Goal: Task Accomplishment & Management: Use online tool/utility

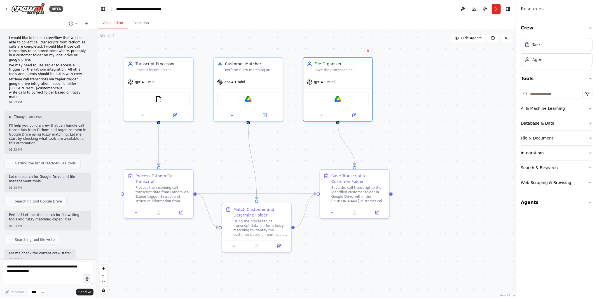
scroll to position [1218, 0]
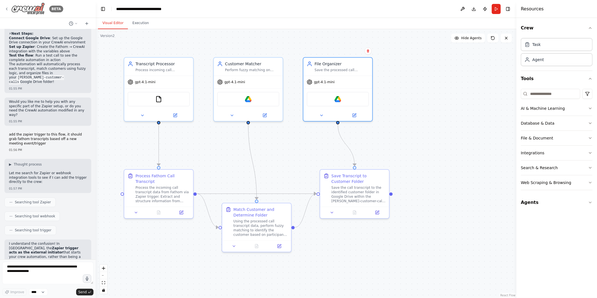
click at [4, 8] on icon at bounding box center [6, 9] width 4 height 4
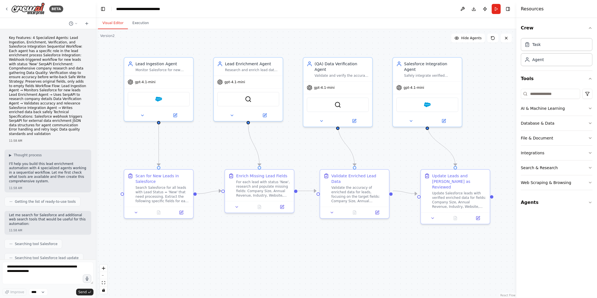
scroll to position [1146, 0]
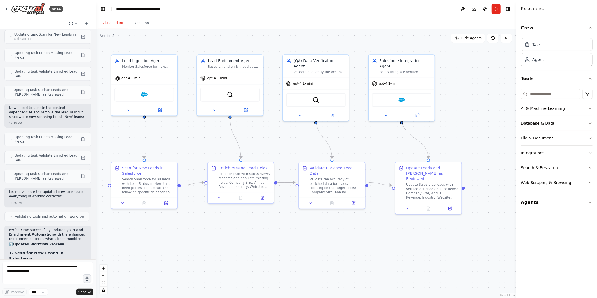
drag, startPoint x: 202, startPoint y: 147, endPoint x: 186, endPoint y: 141, distance: 17.7
click at [186, 141] on div ".deletable-edge-delete-btn { width: 20px; height: 20px; border: 0px solid #ffff…" at bounding box center [306, 163] width 420 height 269
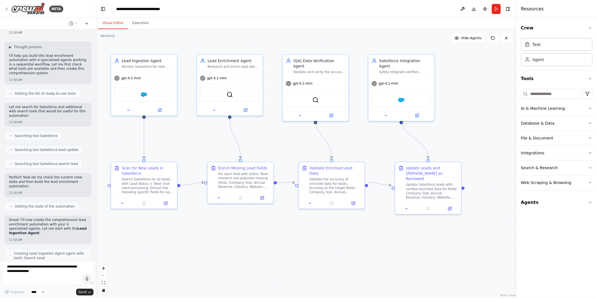
scroll to position [0, 0]
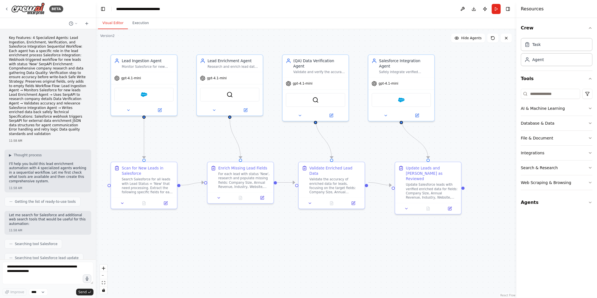
click at [43, 71] on p "Key Features: 4 Specialized Agents: Lead Ingestion, Enrichment, Verification, a…" at bounding box center [48, 86] width 78 height 100
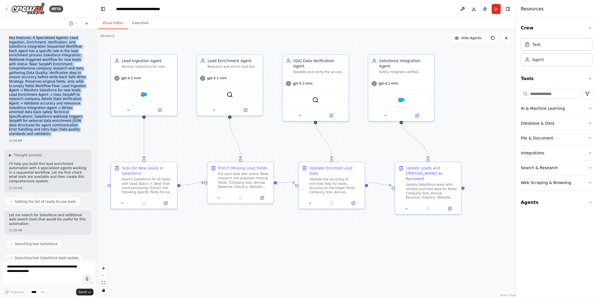
click at [43, 71] on p "Key Features: 4 Specialized Agents: Lead Ingestion, Enrichment, Verification, a…" at bounding box center [48, 86] width 78 height 100
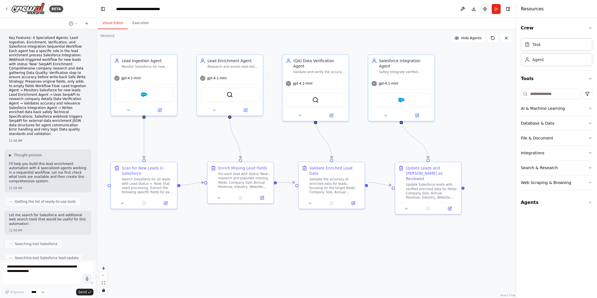
click at [484, 8] on button "Publish" at bounding box center [484, 9] width 9 height 10
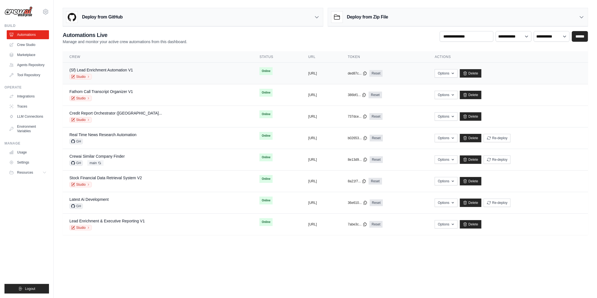
click at [170, 70] on div "(Sf) Lead Enrichment Automation V1 Studio" at bounding box center [157, 73] width 177 height 12
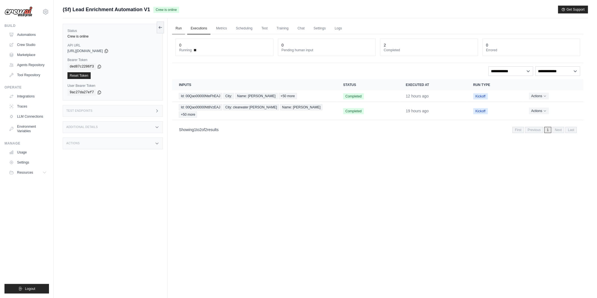
click at [180, 27] on link "Run" at bounding box center [178, 29] width 13 height 12
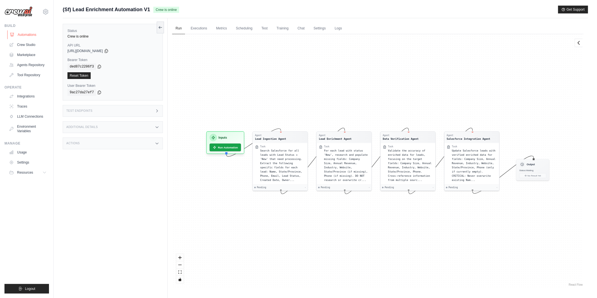
click at [27, 37] on link "Automations" at bounding box center [28, 34] width 42 height 9
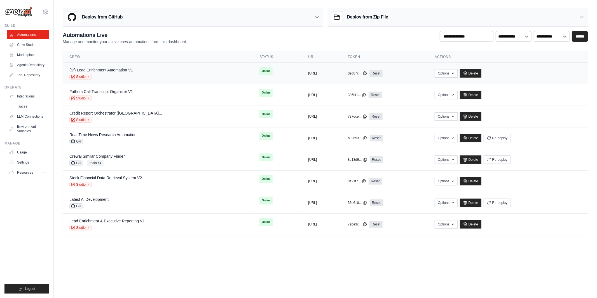
click at [128, 76] on div "Studio" at bounding box center [101, 77] width 64 height 6
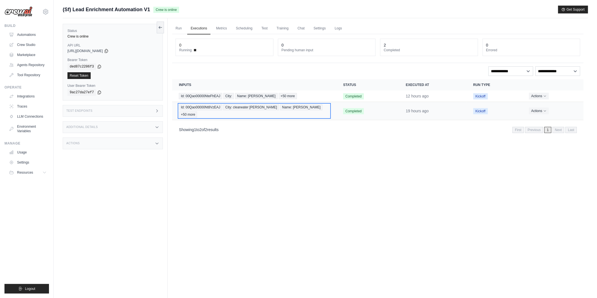
click at [197, 111] on span "+50 more" at bounding box center [188, 114] width 18 height 6
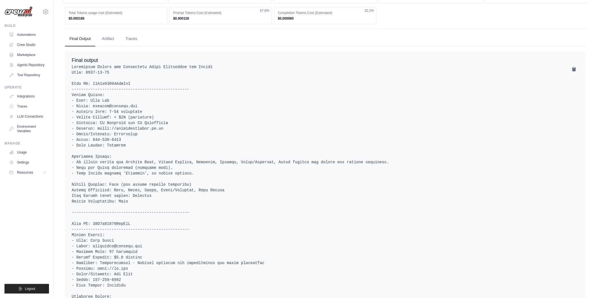
scroll to position [591, 0]
click at [143, 43] on ul "Final Output Artifact Traces" at bounding box center [325, 39] width 521 height 15
click at [133, 43] on button "Traces" at bounding box center [131, 39] width 21 height 15
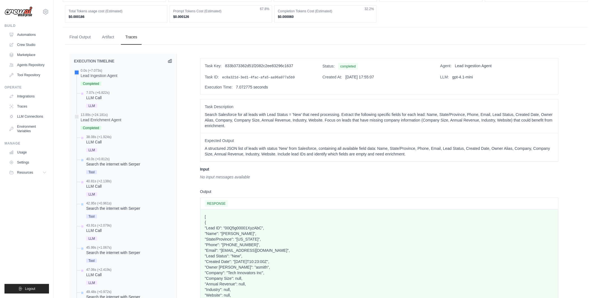
scroll to position [594, 0]
click at [105, 94] on div "7.07s (+6.822s)" at bounding box center [98, 92] width 24 height 4
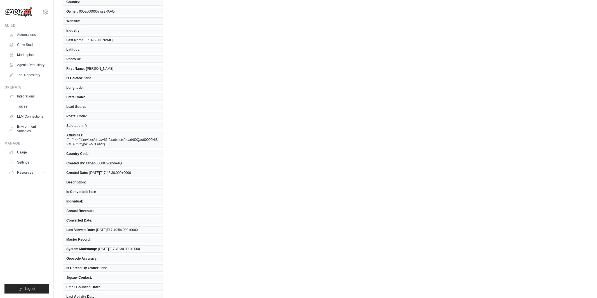
scroll to position [0, 0]
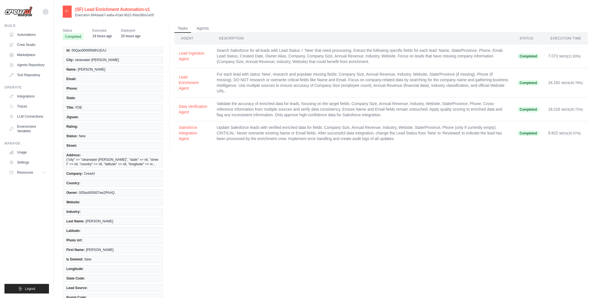
click at [80, 36] on span "Completed" at bounding box center [73, 36] width 21 height 7
click at [202, 28] on button "Agents" at bounding box center [202, 28] width 19 height 8
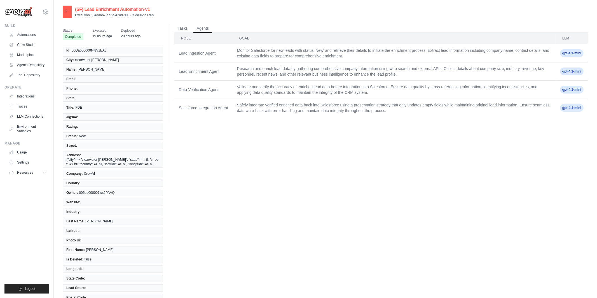
click at [66, 7] on div at bounding box center [67, 12] width 9 height 12
click at [67, 11] on icon at bounding box center [67, 11] width 4 height 4
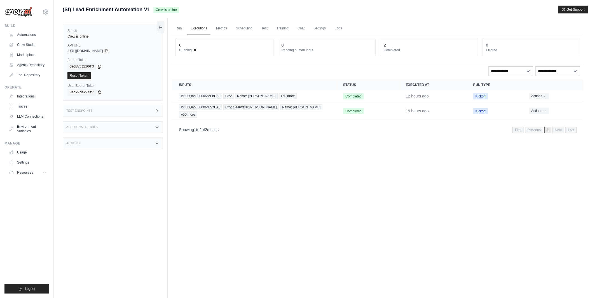
click at [389, 46] on div "2" at bounding box center [429, 45] width 90 height 6
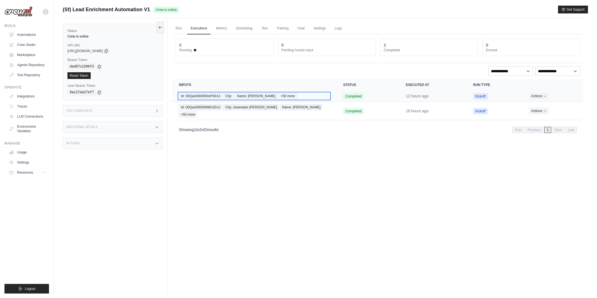
click at [306, 94] on div "Id: 00Qao00000NteFhEAJ City: Name: Mike Plachta +50 more" at bounding box center [254, 96] width 151 height 6
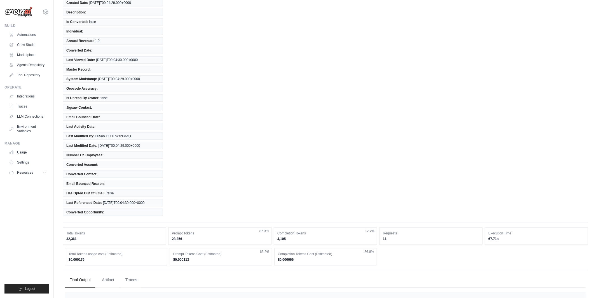
scroll to position [522, 0]
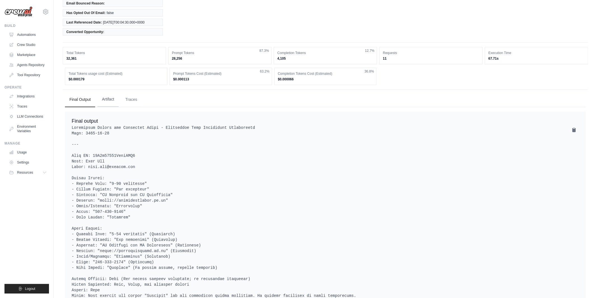
click at [102, 99] on button "Artifact" at bounding box center [107, 99] width 21 height 15
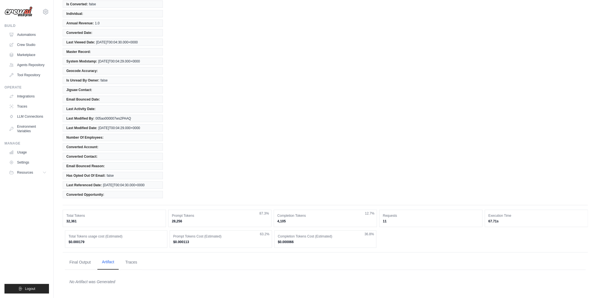
scroll to position [362, 0]
click at [131, 265] on button "Traces" at bounding box center [131, 261] width 21 height 15
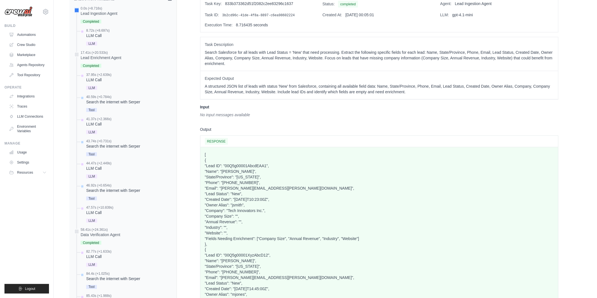
scroll to position [636, 0]
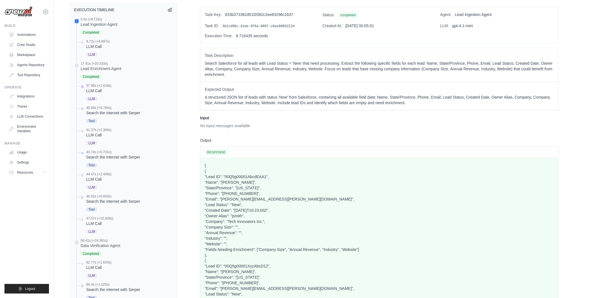
click at [94, 93] on div "LLM Call" at bounding box center [98, 91] width 25 height 6
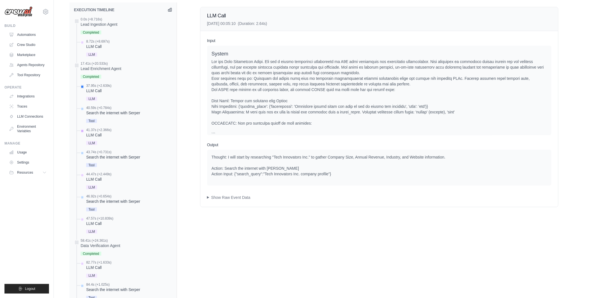
click at [94, 138] on div "LLM Call" at bounding box center [98, 135] width 25 height 6
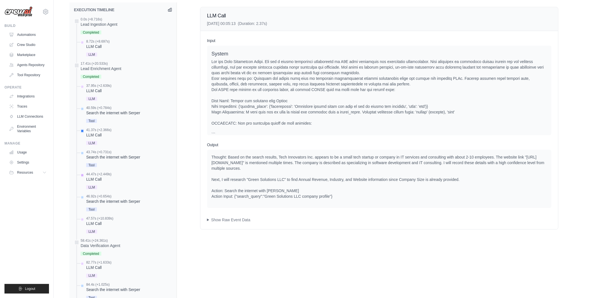
click at [95, 174] on div "0.0s (+8.716s) Lead Ingestion Agent" at bounding box center [123, 258] width 98 height 483
click at [95, 180] on div "LLM Call" at bounding box center [98, 179] width 25 height 6
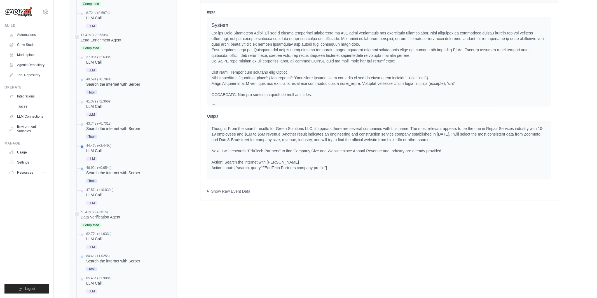
scroll to position [664, 0]
click at [97, 241] on div "LLM Call" at bounding box center [98, 239] width 25 height 6
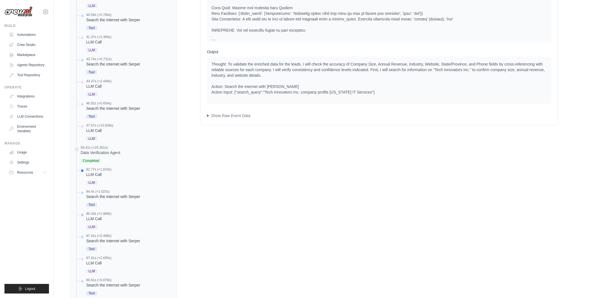
scroll to position [728, 0]
click at [95, 216] on div "85.43s (+1.988s)" at bounding box center [98, 214] width 25 height 4
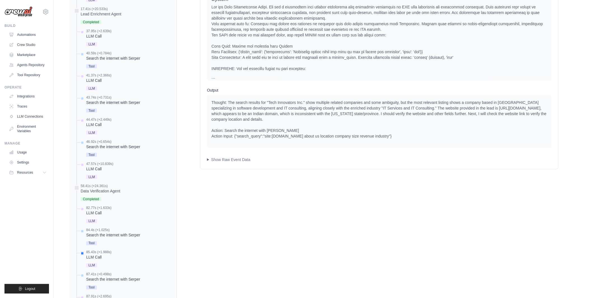
scroll to position [690, 0]
click at [94, 257] on div "LLM Call" at bounding box center [98, 257] width 25 height 6
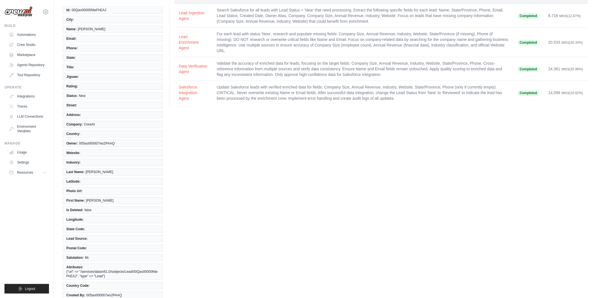
scroll to position [0, 0]
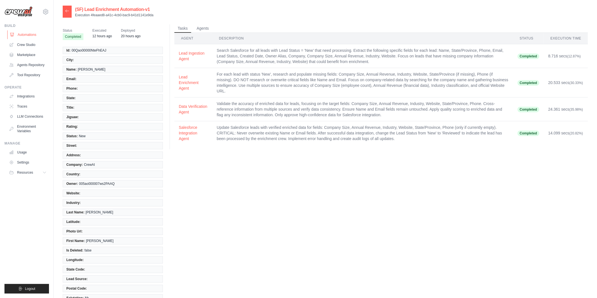
click at [27, 33] on link "Automations" at bounding box center [28, 34] width 42 height 9
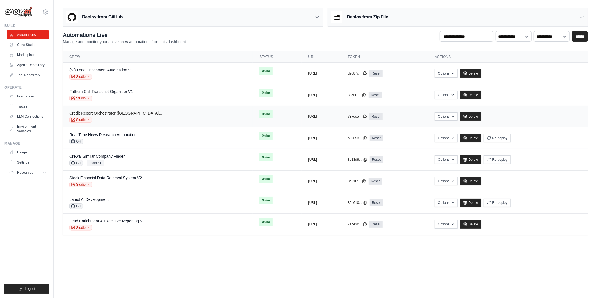
click at [129, 113] on link "Credit Report Orchestrator ([GEOGRAPHIC_DATA]..." at bounding box center [115, 113] width 93 height 4
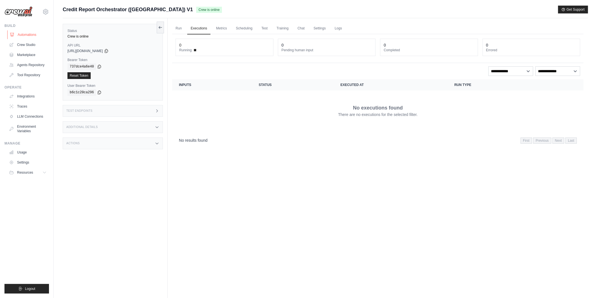
click at [19, 34] on link "Automations" at bounding box center [28, 34] width 42 height 9
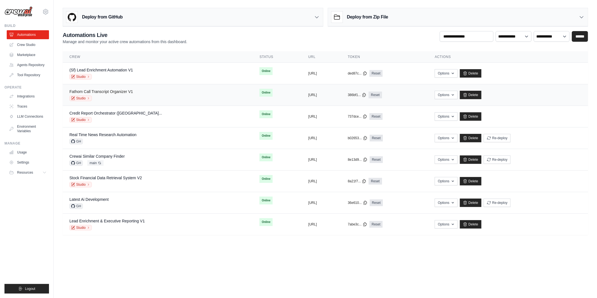
click at [112, 93] on link "Fathom Call Transcript Organizer V1" at bounding box center [101, 91] width 64 height 4
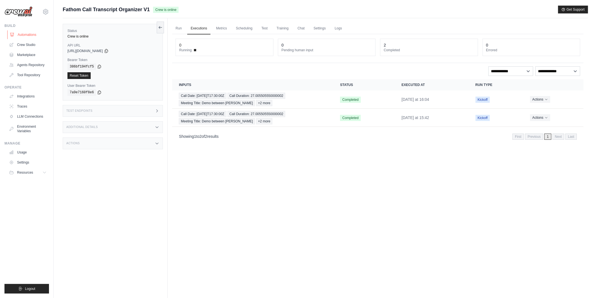
click at [36, 35] on link "Automations" at bounding box center [28, 34] width 42 height 9
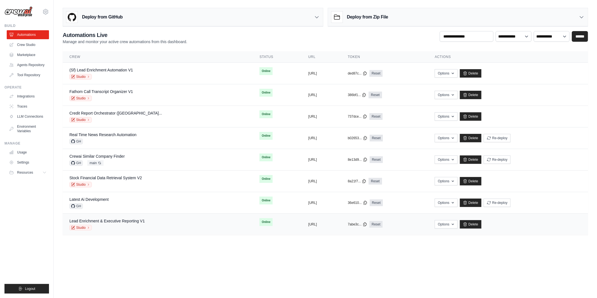
click at [135, 226] on div "Studio" at bounding box center [106, 228] width 75 height 6
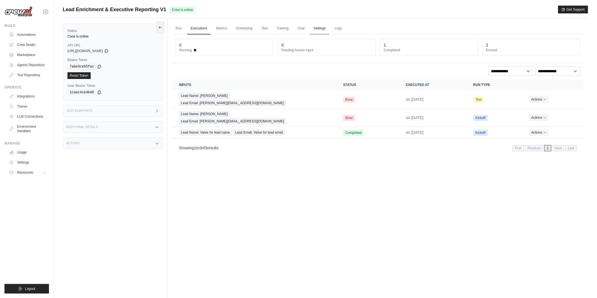
click at [321, 29] on link "Settings" at bounding box center [319, 29] width 19 height 12
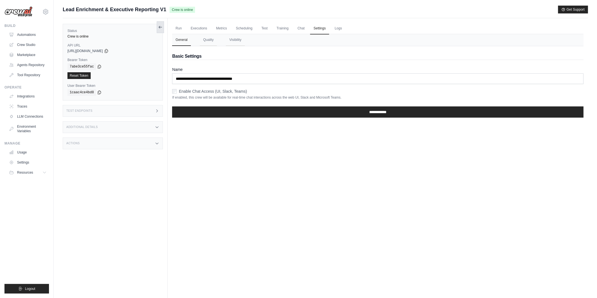
click at [161, 31] on button at bounding box center [160, 27] width 7 height 12
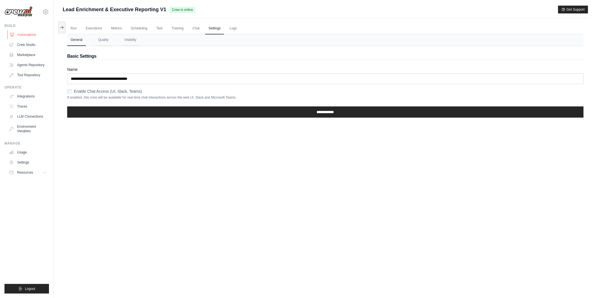
click at [29, 31] on link "Automations" at bounding box center [28, 34] width 42 height 9
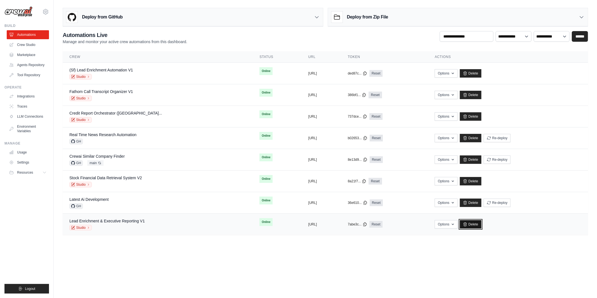
click at [481, 225] on link "Delete" at bounding box center [471, 224] width 22 height 8
click at [122, 76] on div "Studio" at bounding box center [101, 77] width 64 height 6
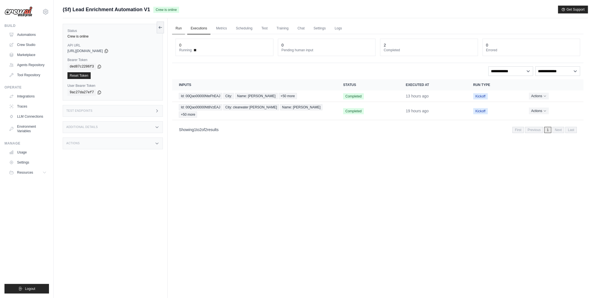
click at [181, 30] on link "Run" at bounding box center [178, 29] width 13 height 12
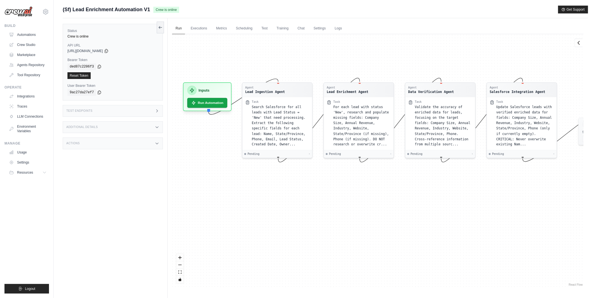
drag, startPoint x: 244, startPoint y: 104, endPoint x: 231, endPoint y: 47, distance: 57.7
click at [231, 47] on div "Agent Lead Ingestion Agent Task Search Salesforce for all leads with Lead Statu…" at bounding box center [377, 160] width 411 height 253
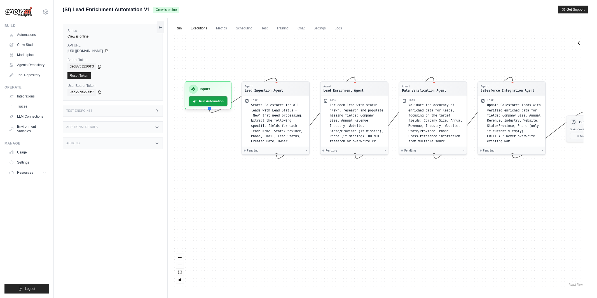
click at [199, 29] on link "Executions" at bounding box center [198, 29] width 23 height 12
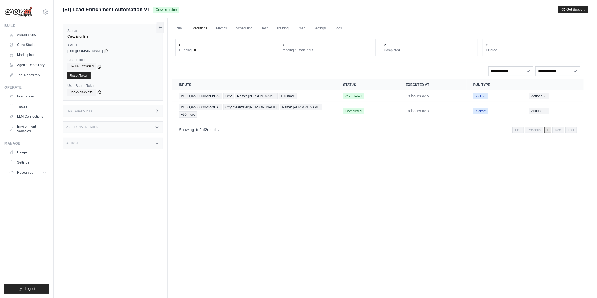
click at [292, 176] on div "Run Executions Metrics Scheduling Test Training Chat Settings Logs 0 Running 0 …" at bounding box center [378, 167] width 420 height 298
click at [218, 28] on link "Metrics" at bounding box center [222, 29] width 18 height 12
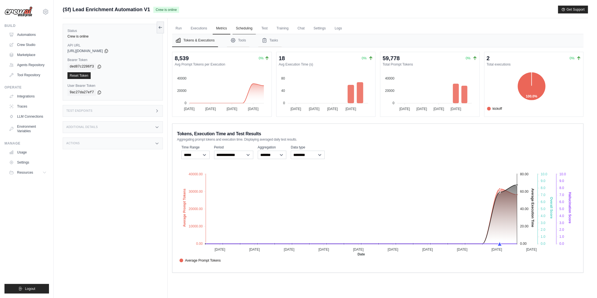
click at [239, 28] on link "Scheduling" at bounding box center [243, 29] width 23 height 12
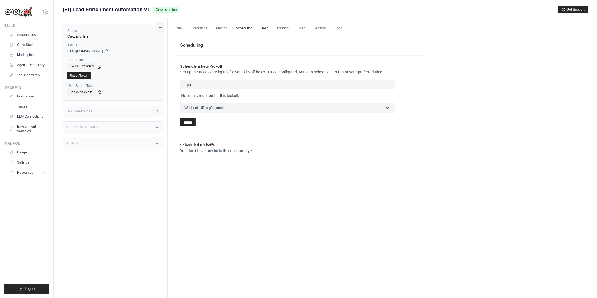
click at [268, 26] on link "Test" at bounding box center [264, 29] width 13 height 12
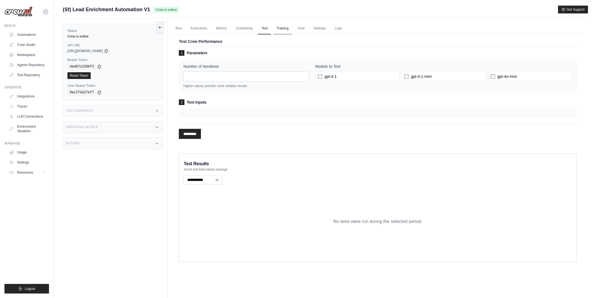
click at [287, 26] on link "Training" at bounding box center [282, 29] width 19 height 12
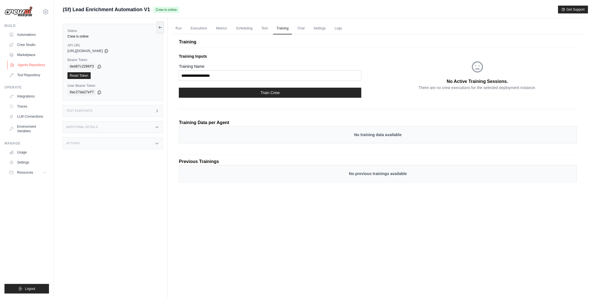
click at [39, 64] on link "Agents Repository" at bounding box center [28, 64] width 42 height 9
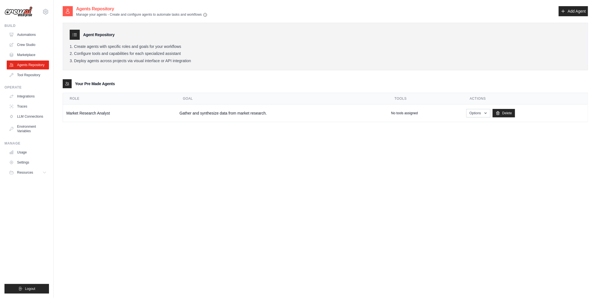
click at [174, 138] on div "Agents Repository Manage your agents - Create and configure agents to automate …" at bounding box center [325, 155] width 525 height 298
click at [102, 111] on td "Market Research Analyst" at bounding box center [119, 113] width 113 height 18
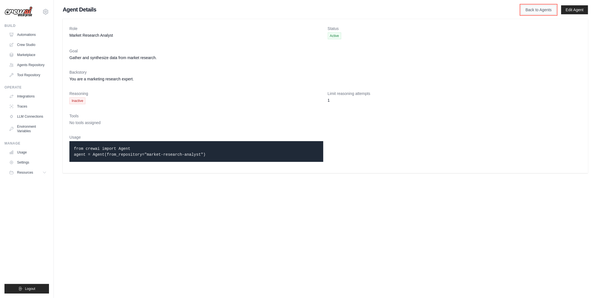
click at [537, 6] on link "Back to Agents" at bounding box center [539, 10] width 36 height 10
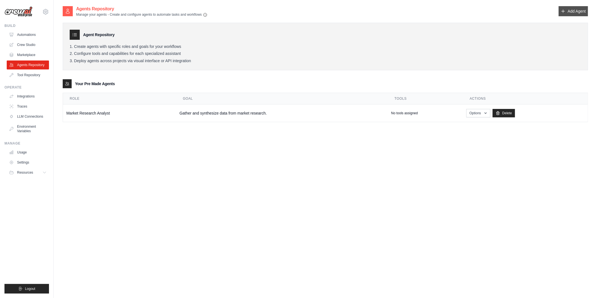
click at [582, 11] on link "Add Agent" at bounding box center [572, 11] width 29 height 10
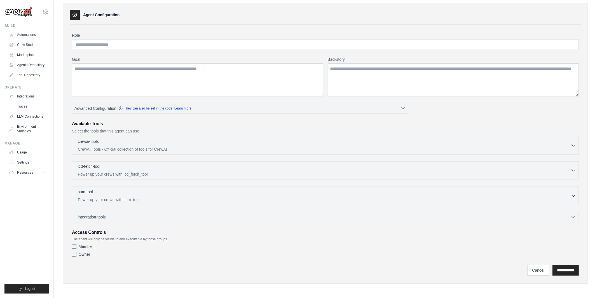
scroll to position [20, 0]
click at [168, 143] on div "crewai-tools 0 selected" at bounding box center [324, 141] width 493 height 7
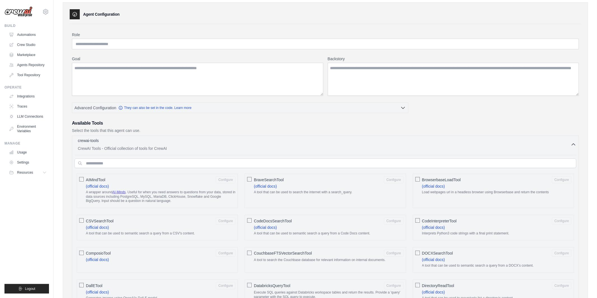
click at [168, 143] on div "crewai-tools 0 selected" at bounding box center [324, 141] width 493 height 7
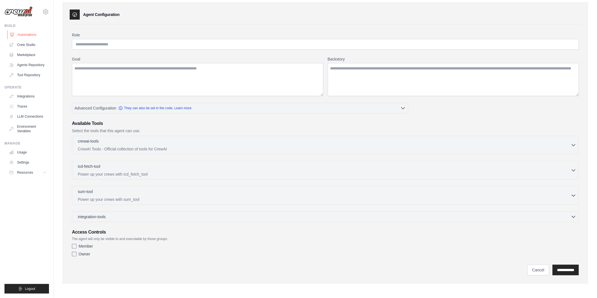
click at [30, 35] on link "Automations" at bounding box center [28, 34] width 42 height 9
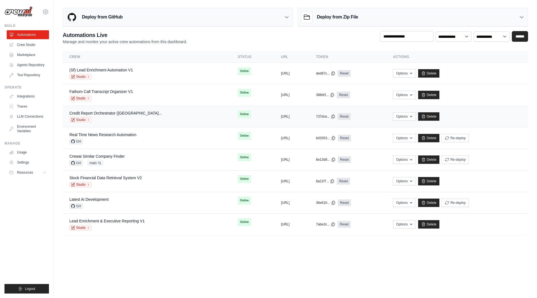
click at [122, 117] on div "Studio" at bounding box center [115, 120] width 93 height 6
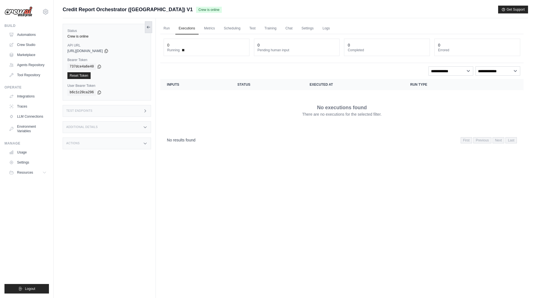
click at [149, 28] on icon at bounding box center [148, 27] width 4 height 4
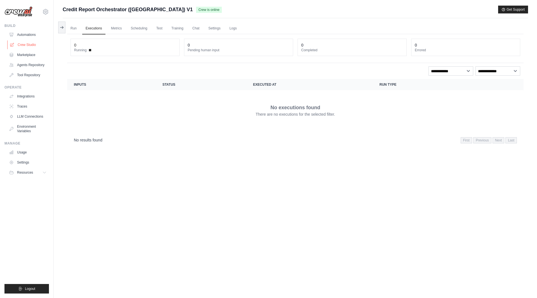
click at [29, 44] on link "Crew Studio" at bounding box center [28, 44] width 42 height 9
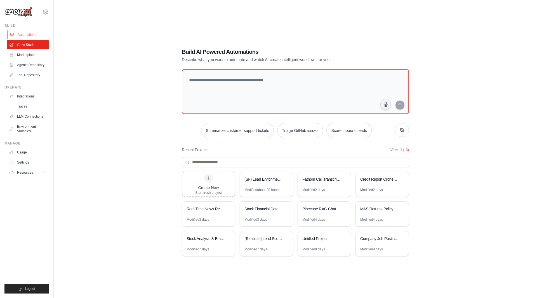
click at [21, 33] on link "Automations" at bounding box center [28, 34] width 42 height 9
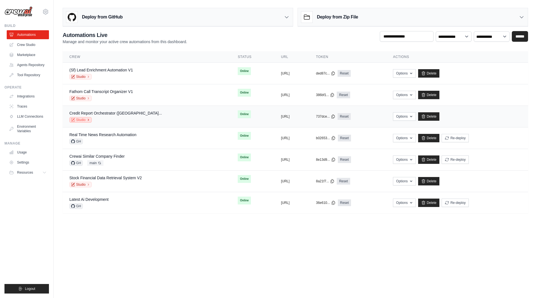
click at [81, 118] on link "Studio" at bounding box center [80, 120] width 22 height 6
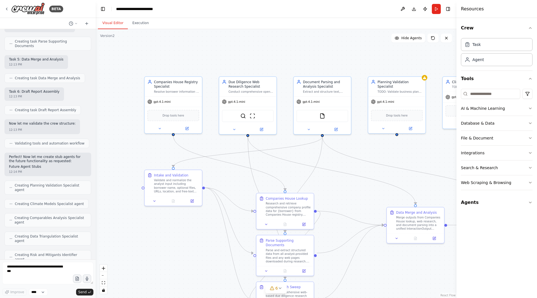
scroll to position [1406, 0]
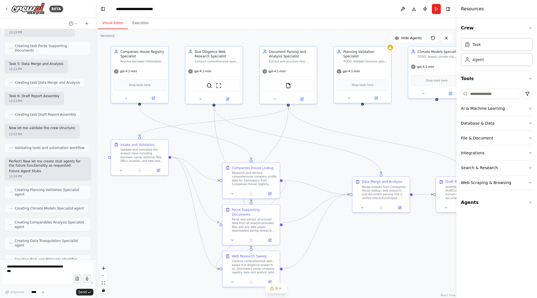
drag, startPoint x: 335, startPoint y: 187, endPoint x: 301, endPoint y: 158, distance: 45.0
click at [301, 158] on div ".deletable-edge-delete-btn { width: 20px; height: 20px; border: 0px solid #ffff…" at bounding box center [276, 163] width 361 height 269
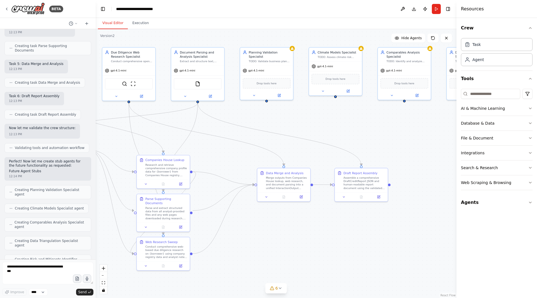
drag, startPoint x: 348, startPoint y: 166, endPoint x: 258, endPoint y: 159, distance: 90.7
click at [257, 159] on div ".deletable-edge-delete-btn { width: 20px; height: 20px; border: 0px solid #ffff…" at bounding box center [276, 163] width 361 height 269
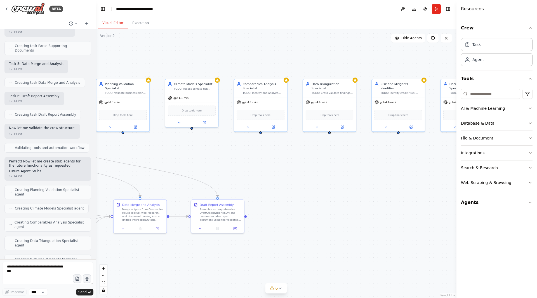
drag, startPoint x: 386, startPoint y: 121, endPoint x: 242, endPoint y: 152, distance: 146.9
click at [242, 152] on div ".deletable-edge-delete-btn { width: 20px; height: 20px; border: 0px solid #ffff…" at bounding box center [276, 163] width 361 height 269
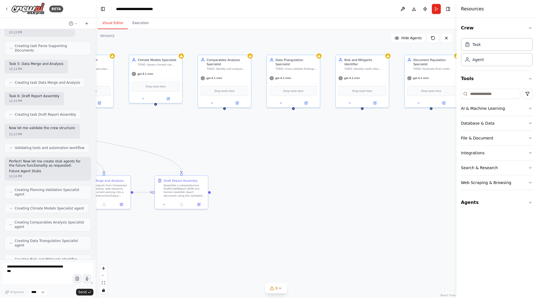
drag, startPoint x: 450, startPoint y: 151, endPoint x: 414, endPoint y: 126, distance: 43.1
click at [414, 126] on div ".deletable-edge-delete-btn { width: 20px; height: 20px; border: 0px solid #ffff…" at bounding box center [276, 163] width 361 height 269
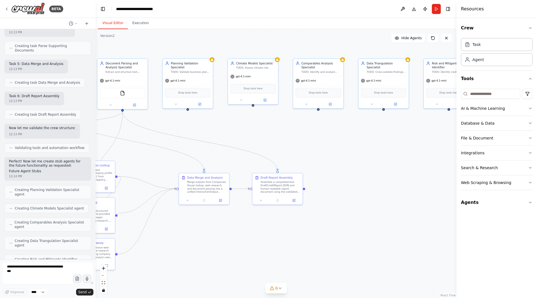
drag, startPoint x: 349, startPoint y: 148, endPoint x: 431, endPoint y: 148, distance: 82.3
click at [431, 148] on div ".deletable-edge-delete-btn { width: 20px; height: 20px; border: 0px solid #ffff…" at bounding box center [276, 163] width 361 height 269
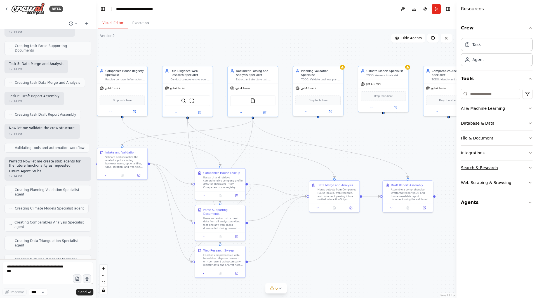
drag, startPoint x: 362, startPoint y: 155, endPoint x: 505, endPoint y: 165, distance: 143.0
click at [505, 165] on div "BETA Build a CrewAI project called “Credit Report Orchestrator”. Follow our org…" at bounding box center [268, 149] width 537 height 298
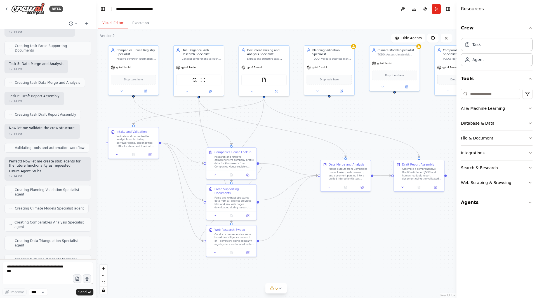
drag, startPoint x: 365, startPoint y: 147, endPoint x: 365, endPoint y: 124, distance: 22.4
click at [365, 124] on div ".deletable-edge-delete-btn { width: 20px; height: 20px; border: 0px solid #ffff…" at bounding box center [276, 163] width 361 height 269
click at [7, 8] on icon at bounding box center [6, 9] width 4 height 4
click at [7, 10] on icon at bounding box center [6, 9] width 1 height 2
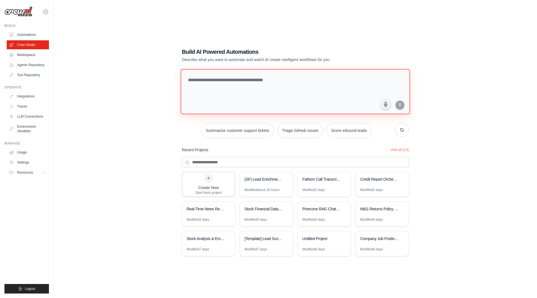
click at [198, 81] on textarea at bounding box center [295, 91] width 229 height 45
paste textarea "**********"
type textarea "**********"
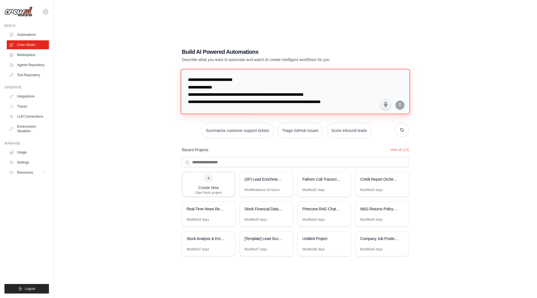
scroll to position [441, 0]
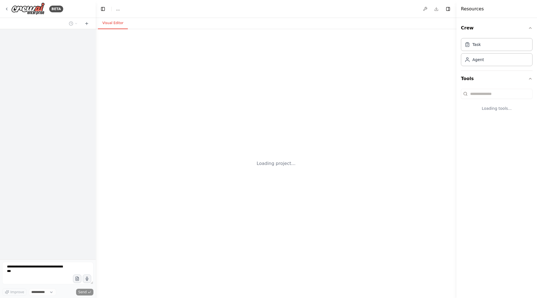
select select "****"
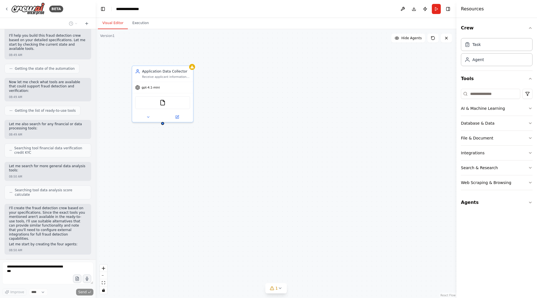
scroll to position [342, 0]
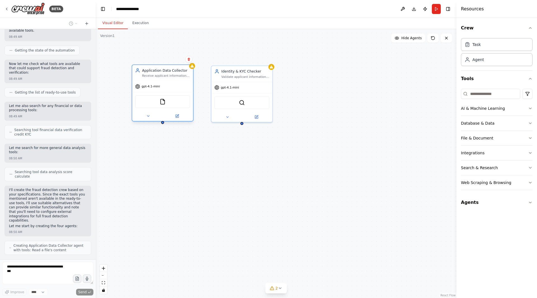
click at [163, 106] on div "FileReadTool" at bounding box center [162, 101] width 55 height 13
click at [163, 98] on img at bounding box center [163, 101] width 6 height 6
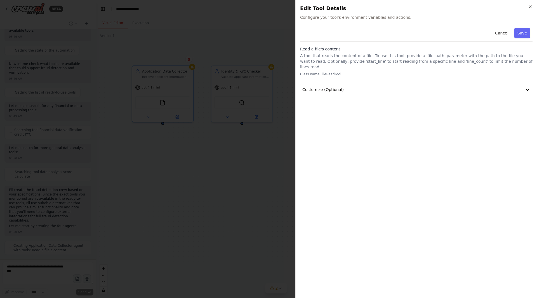
click at [205, 165] on div at bounding box center [268, 149] width 537 height 298
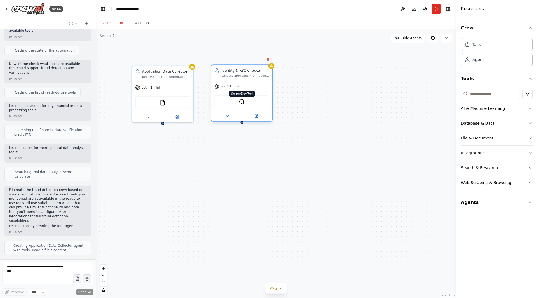
click at [243, 102] on img at bounding box center [242, 101] width 6 height 6
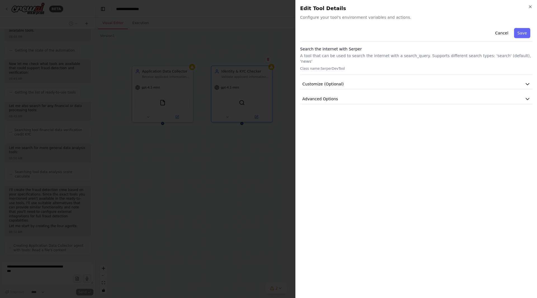
click at [244, 145] on div at bounding box center [268, 149] width 537 height 298
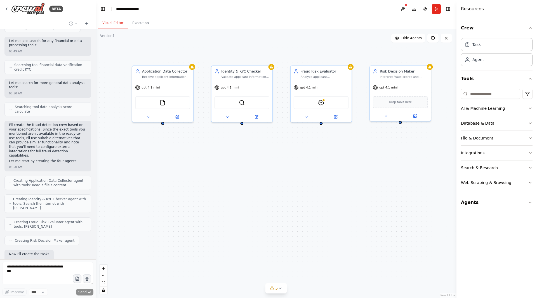
scroll to position [412, 0]
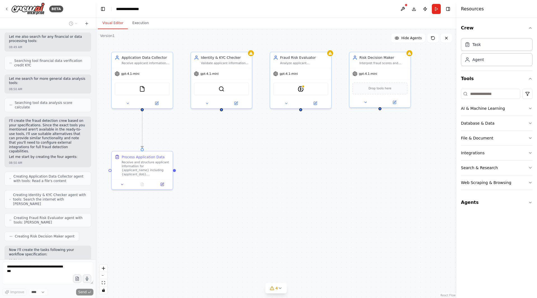
drag, startPoint x: 307, startPoint y: 153, endPoint x: 286, endPoint y: 140, distance: 24.6
click at [286, 140] on div ".deletable-edge-delete-btn { width: 20px; height: 20px; border: 0px solid #ffff…" at bounding box center [276, 163] width 361 height 269
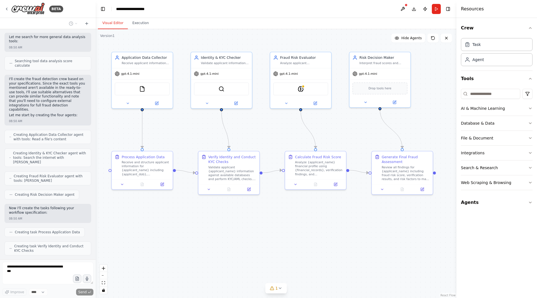
scroll to position [458, 0]
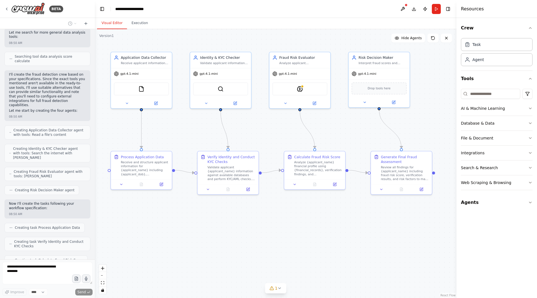
click at [95, 220] on div "BETA name: Fraud Detection Crew description: > A crew that processes loan or cr…" at bounding box center [268, 149] width 537 height 298
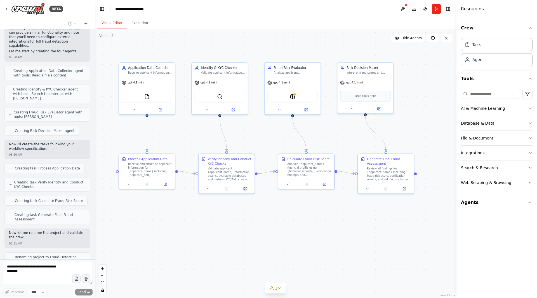
drag, startPoint x: 300, startPoint y: 210, endPoint x: 292, endPoint y: 207, distance: 8.2
click at [293, 208] on div ".deletable-edge-delete-btn { width: 20px; height: 20px; border: 0px solid #ffff…" at bounding box center [276, 163] width 362 height 269
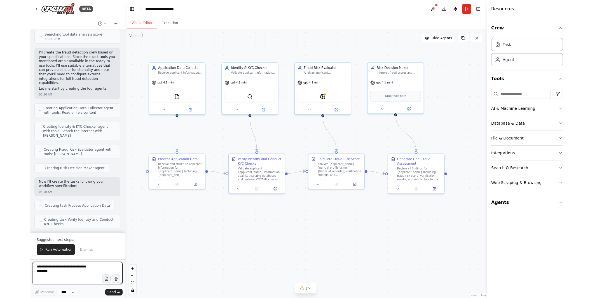
scroll to position [480, 0]
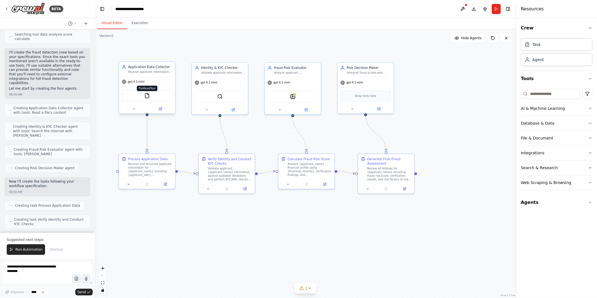
click at [148, 96] on img at bounding box center [147, 96] width 6 height 6
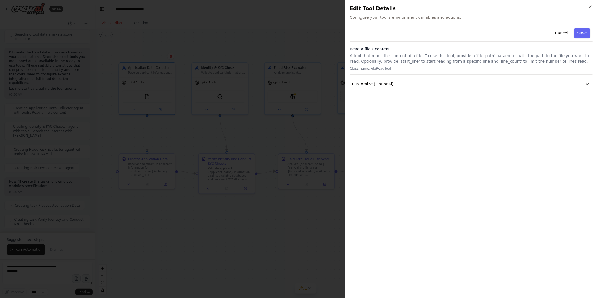
click at [184, 236] on div at bounding box center [298, 149] width 597 height 298
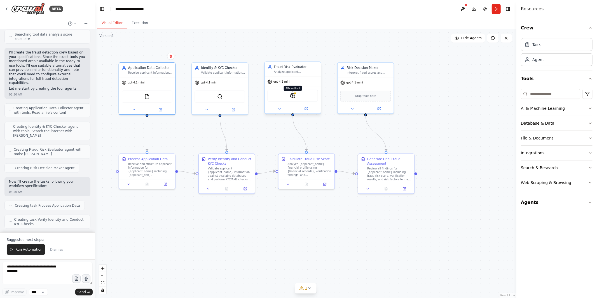
click at [292, 97] on img at bounding box center [293, 96] width 6 height 6
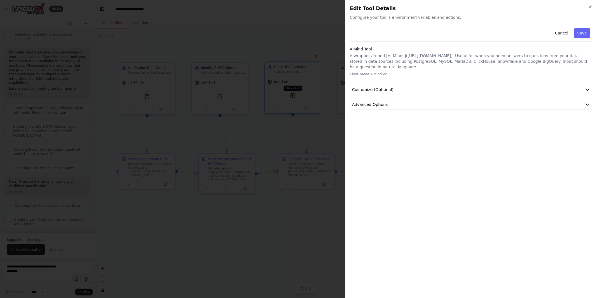
scroll to position [778, 0]
click at [273, 146] on div at bounding box center [298, 149] width 597 height 298
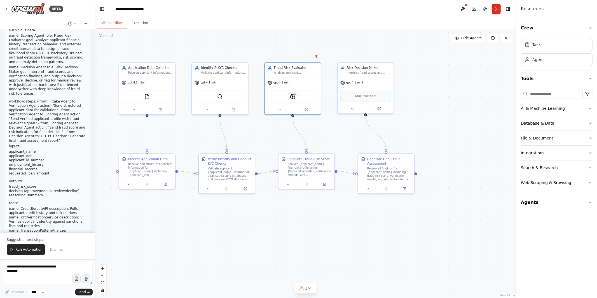
scroll to position [0, 0]
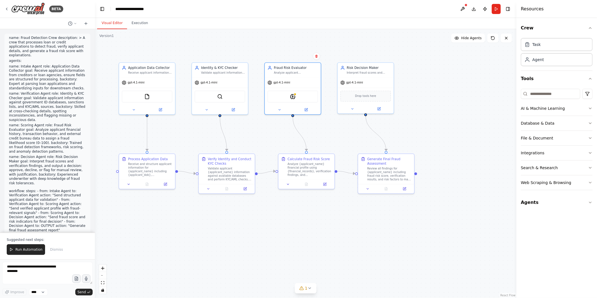
click at [44, 45] on p "name: Fraud Detection Crew description: > A crew that processes loan or credit …" at bounding box center [47, 47] width 77 height 22
click at [168, 185] on button at bounding box center [166, 183] width 16 height 6
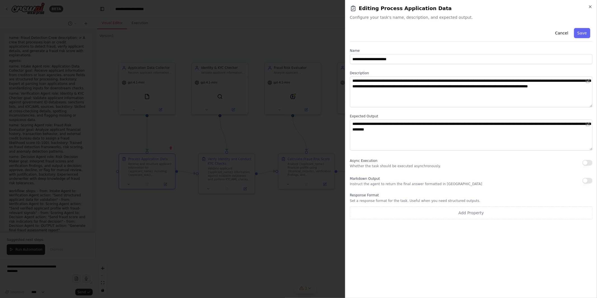
click at [191, 130] on div at bounding box center [298, 149] width 597 height 298
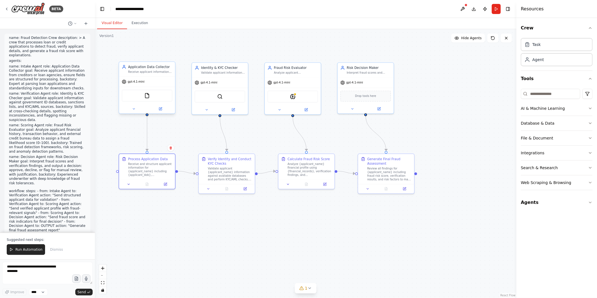
click at [158, 111] on div at bounding box center [147, 108] width 56 height 9
click at [160, 110] on icon at bounding box center [161, 109] width 4 height 4
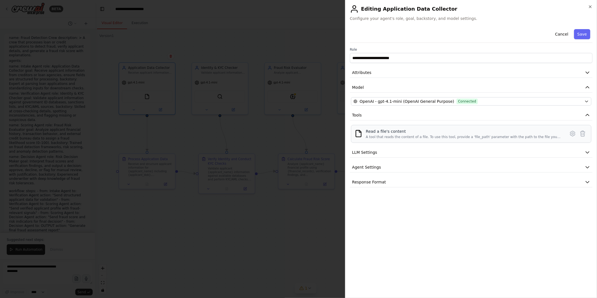
click at [372, 131] on div "Read a file's content" at bounding box center [464, 131] width 196 height 6
click at [537, 156] on button "LLM Settings" at bounding box center [471, 152] width 243 height 10
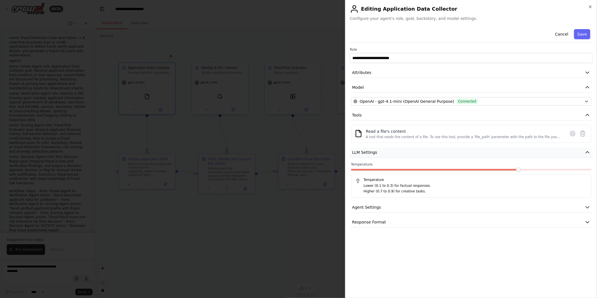
click at [537, 156] on button "LLM Settings" at bounding box center [471, 152] width 243 height 10
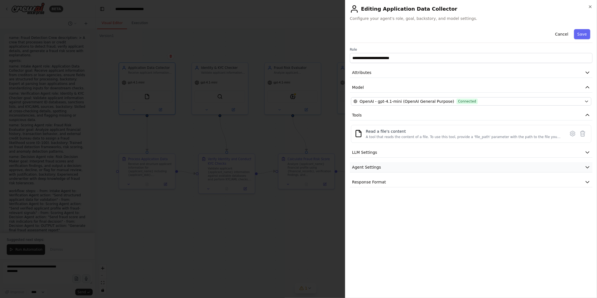
click at [514, 167] on button "Agent Settings" at bounding box center [471, 167] width 243 height 10
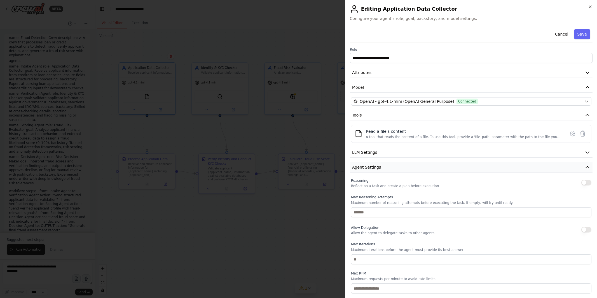
click at [514, 167] on button "Agent Settings" at bounding box center [471, 167] width 243 height 10
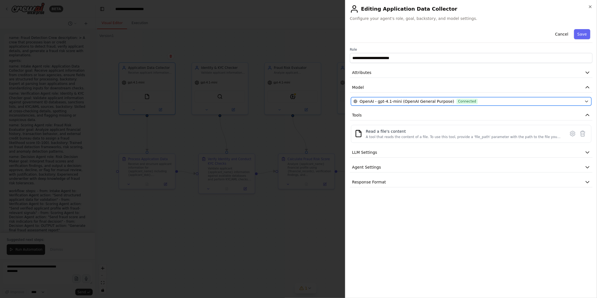
click at [510, 103] on div "OpenAI - gpt-4.1-mini (OpenAI General Purpose) Connected" at bounding box center [467, 101] width 229 height 6
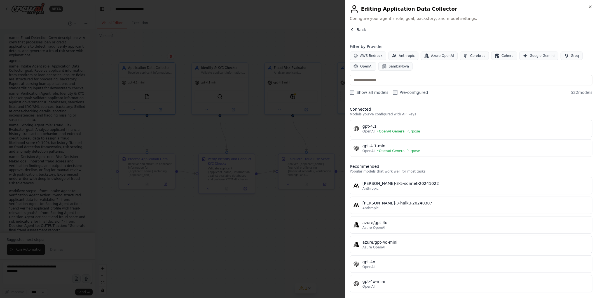
click at [358, 28] on span "Back" at bounding box center [361, 30] width 10 height 6
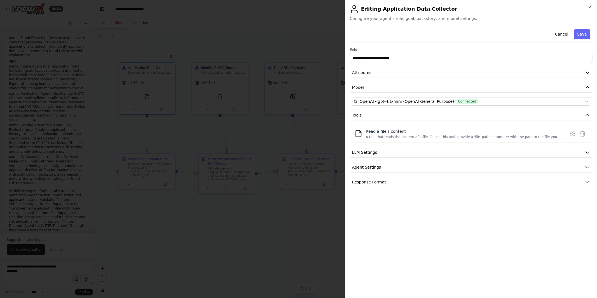
click at [292, 244] on div at bounding box center [298, 149] width 597 height 298
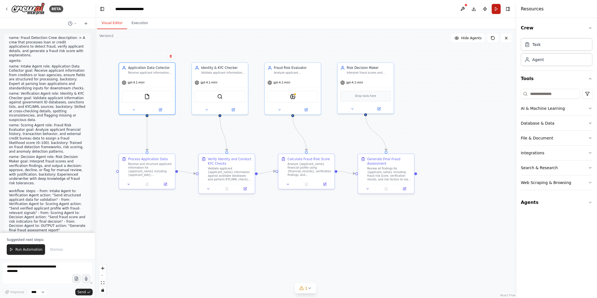
click at [498, 8] on button "Run" at bounding box center [496, 9] width 9 height 10
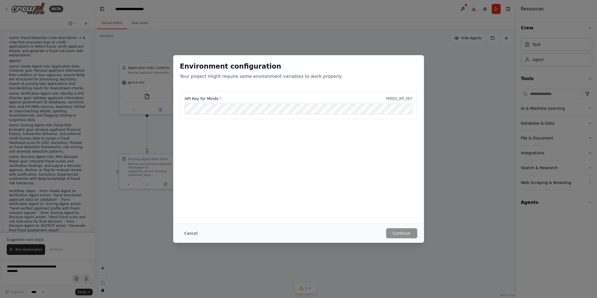
click at [188, 231] on button "Cancel" at bounding box center [191, 233] width 22 height 10
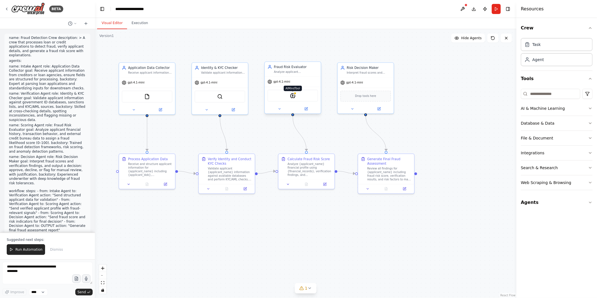
click at [293, 93] on img at bounding box center [293, 96] width 6 height 6
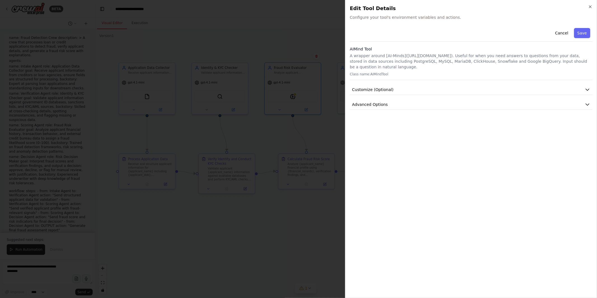
click at [242, 267] on div at bounding box center [298, 149] width 597 height 298
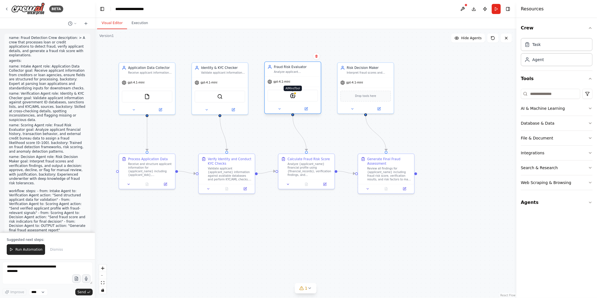
click at [293, 96] on img at bounding box center [293, 96] width 6 height 6
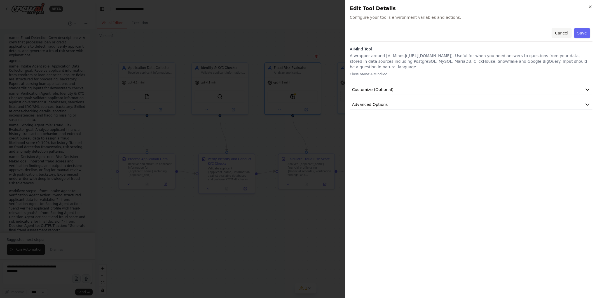
click at [537, 34] on button "Cancel" at bounding box center [561, 33] width 20 height 10
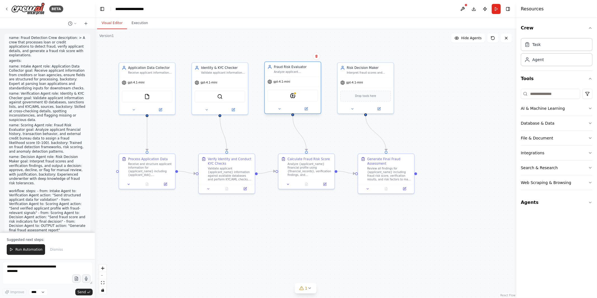
click at [296, 96] on div "AIMindTool" at bounding box center [292, 96] width 51 height 12
click at [306, 109] on icon at bounding box center [307, 108] width 2 height 2
click at [308, 109] on button at bounding box center [306, 109] width 26 height 6
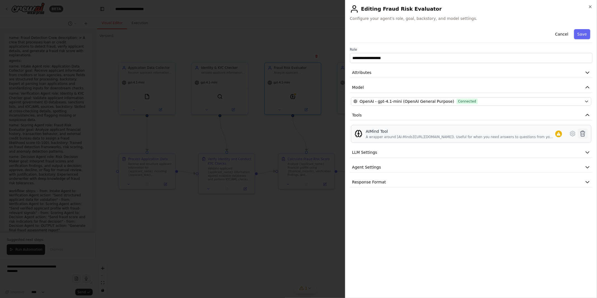
click at [537, 132] on button at bounding box center [582, 133] width 10 height 10
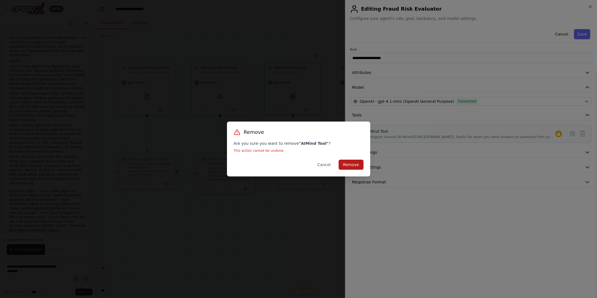
click at [351, 166] on button "Remove" at bounding box center [351, 164] width 25 height 10
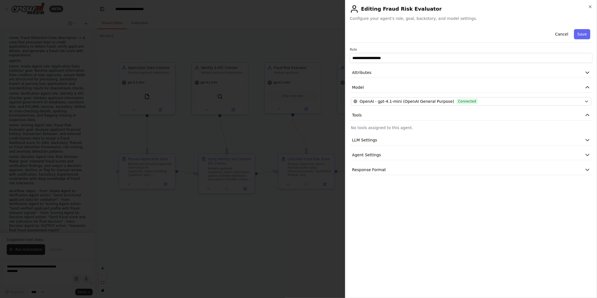
click at [329, 211] on div at bounding box center [298, 149] width 597 height 298
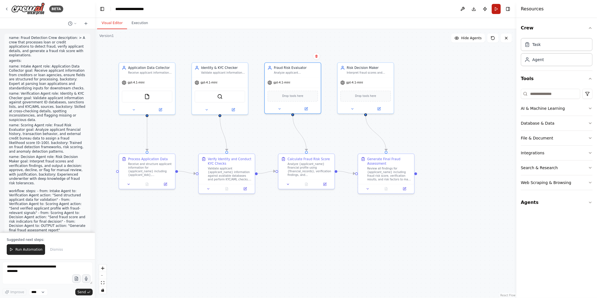
click at [495, 8] on button "Run" at bounding box center [496, 9] width 9 height 10
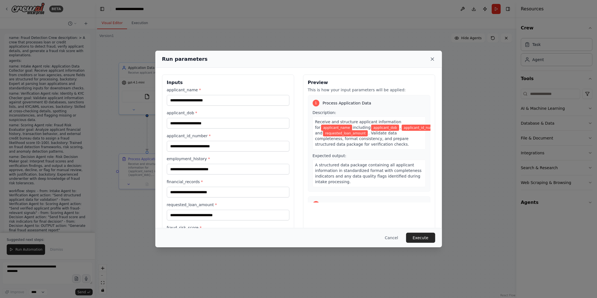
click at [430, 58] on icon at bounding box center [432, 59] width 6 height 6
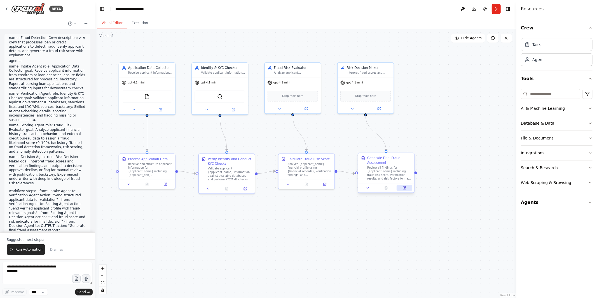
click at [403, 187] on icon at bounding box center [404, 187] width 3 height 3
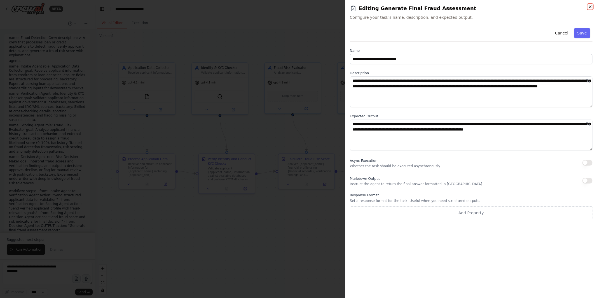
click at [537, 5] on icon "button" at bounding box center [590, 6] width 4 height 4
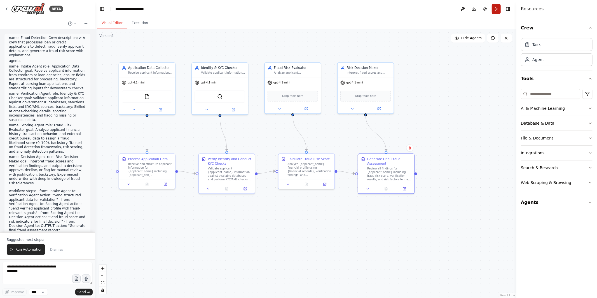
click at [497, 8] on button "Run" at bounding box center [496, 9] width 9 height 10
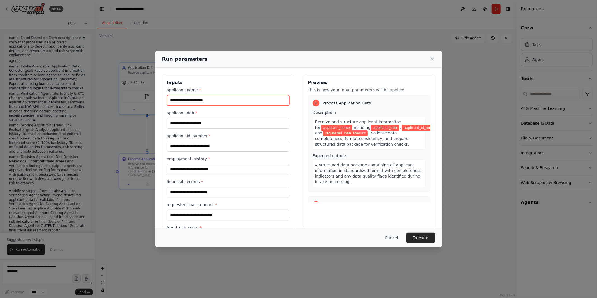
click at [196, 98] on input "applicant_name *" at bounding box center [228, 100] width 123 height 11
type input "**********"
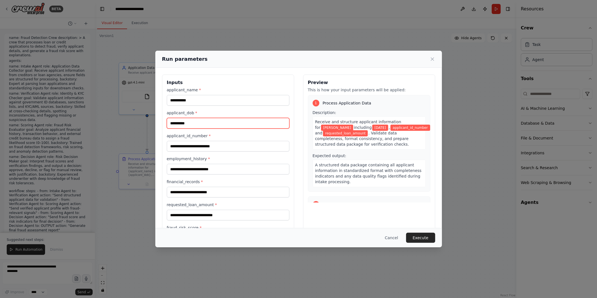
type input "**********"
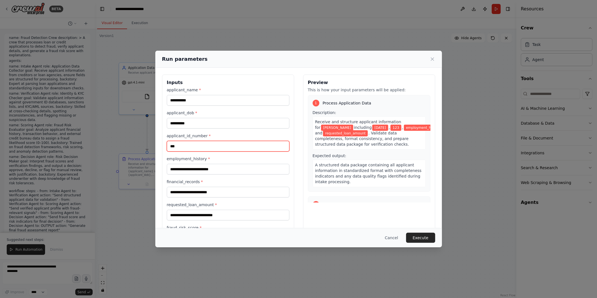
type input "***"
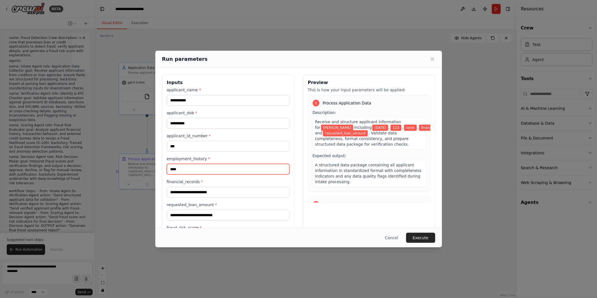
type input "****"
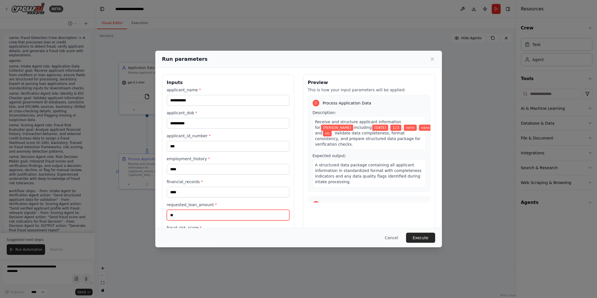
type input "*"
type input "*****"
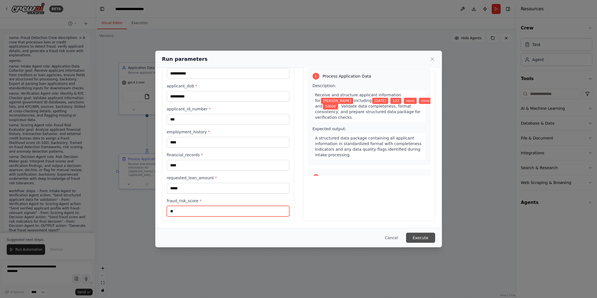
type input "**"
click at [422, 235] on button "Execute" at bounding box center [420, 237] width 29 height 10
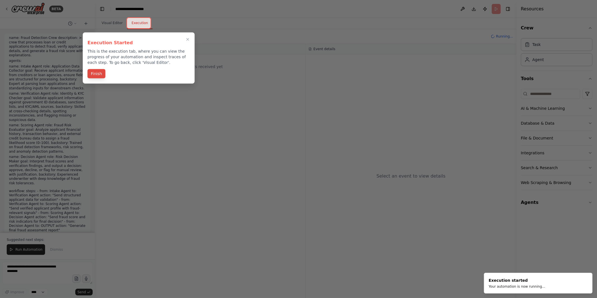
click at [103, 74] on button "Finish" at bounding box center [97, 73] width 18 height 9
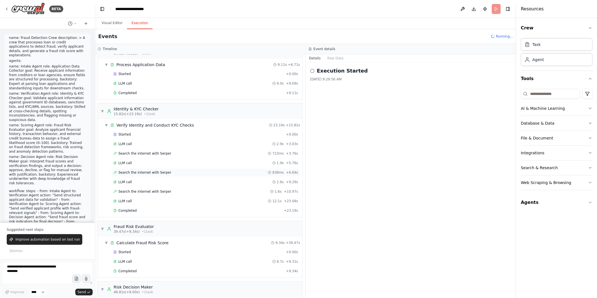
scroll to position [0, 0]
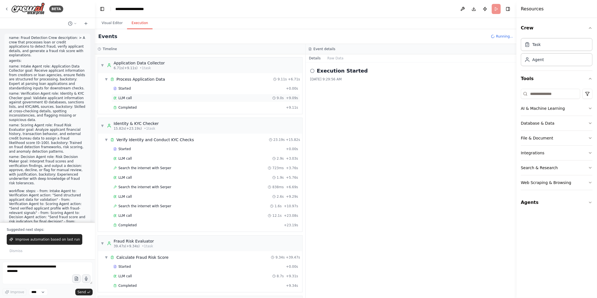
click at [177, 99] on div "LLM call 9.0s + 9.09s" at bounding box center [205, 98] width 185 height 4
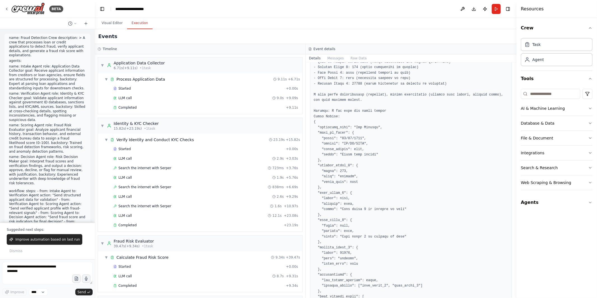
scroll to position [107, 0]
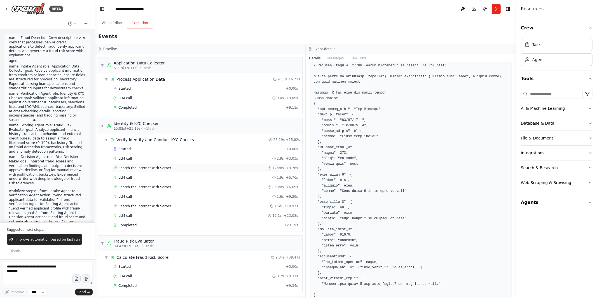
click at [128, 168] on span "Search the internet with Serper" at bounding box center [144, 168] width 53 height 4
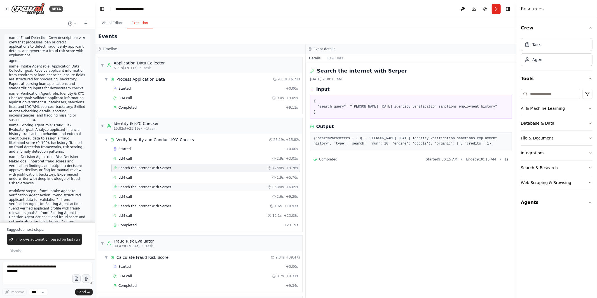
click at [128, 186] on span "Search the internet with Serper" at bounding box center [144, 187] width 53 height 4
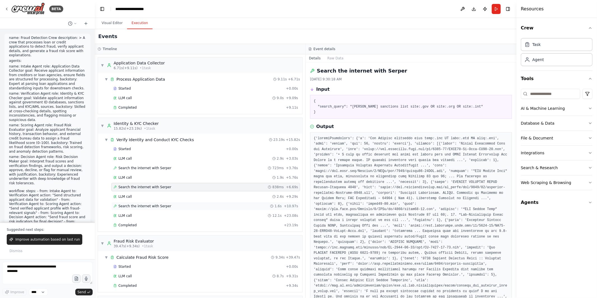
click at [146, 206] on span "Search the internet with Serper" at bounding box center [144, 206] width 53 height 4
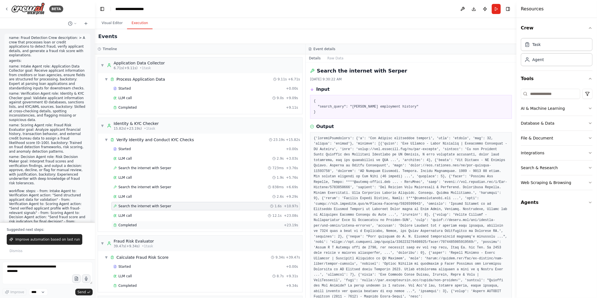
click at [142, 226] on div "Completed" at bounding box center [197, 225] width 168 height 4
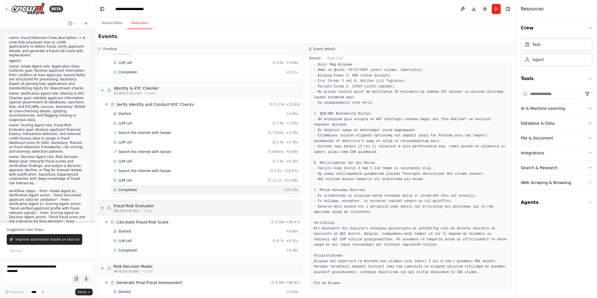
scroll to position [62, 0]
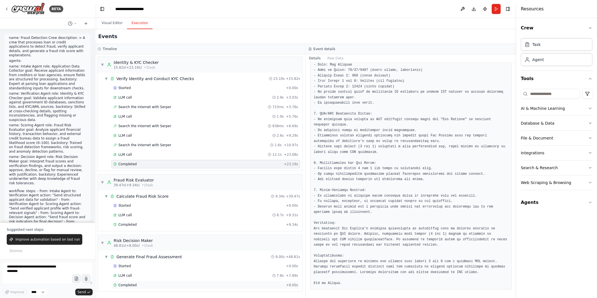
click at [201, 281] on div "Completed + 8.00s" at bounding box center [205, 285] width 189 height 8
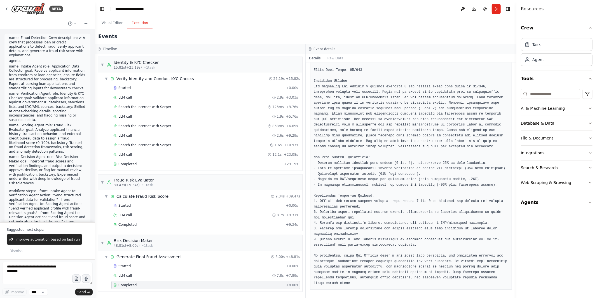
click at [417, 104] on pre at bounding box center [411, 171] width 194 height 229
click at [114, 24] on button "Visual Editor" at bounding box center [112, 23] width 30 height 12
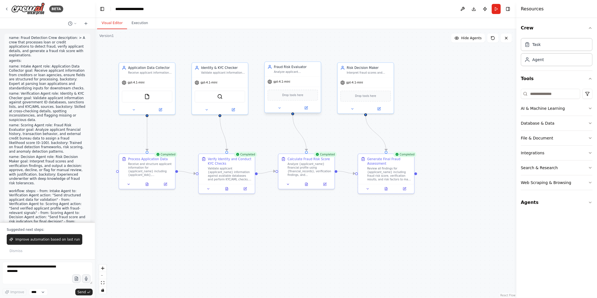
click at [294, 95] on span "Drop tools here" at bounding box center [292, 95] width 21 height 4
click at [292, 96] on span "Drop tools here" at bounding box center [292, 95] width 21 height 4
click at [306, 109] on icon at bounding box center [306, 108] width 3 height 3
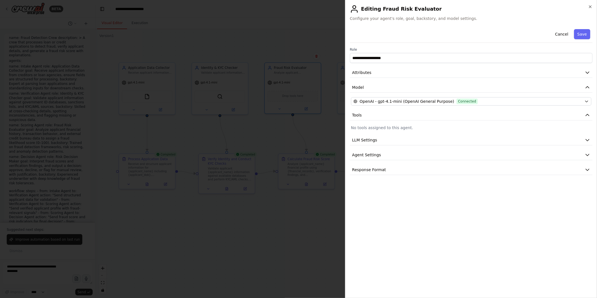
click at [376, 130] on p "No tools assigned to this agent." at bounding box center [471, 128] width 240 height 6
click at [316, 258] on div at bounding box center [298, 149] width 597 height 298
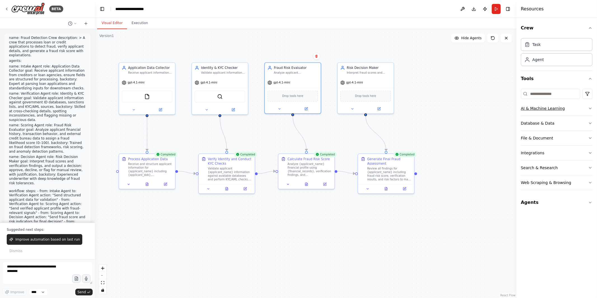
click at [537, 110] on div "AI & Machine Learning" at bounding box center [543, 108] width 44 height 6
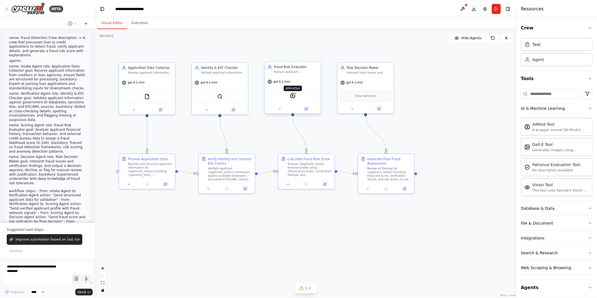
click at [294, 95] on img at bounding box center [293, 96] width 6 height 6
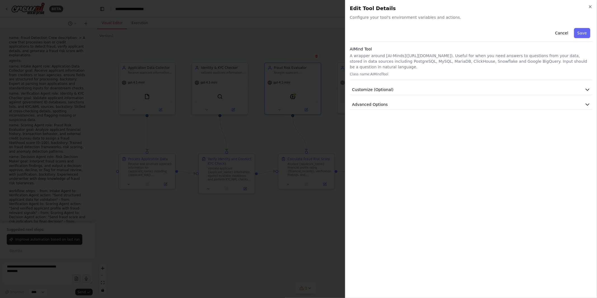
click at [321, 138] on div at bounding box center [298, 149] width 597 height 298
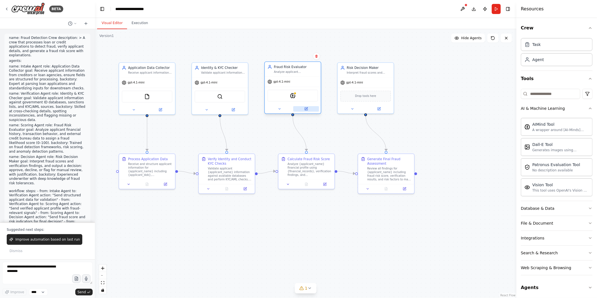
click at [309, 109] on button at bounding box center [306, 109] width 26 height 6
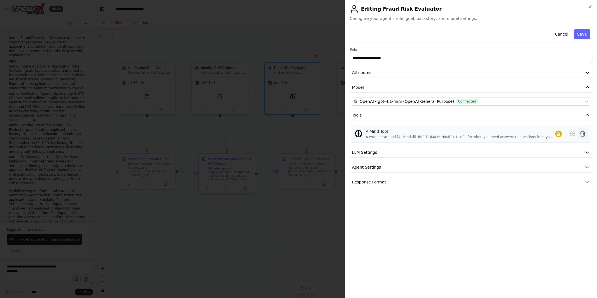
click at [537, 136] on icon at bounding box center [582, 133] width 7 height 7
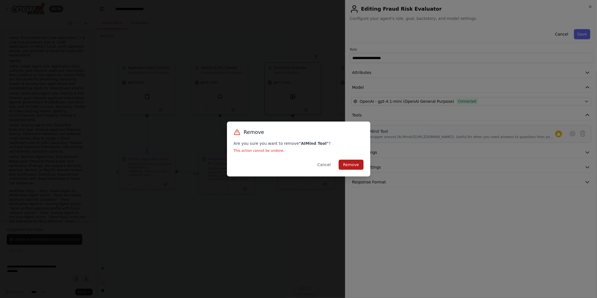
click at [355, 161] on button "Remove" at bounding box center [351, 164] width 25 height 10
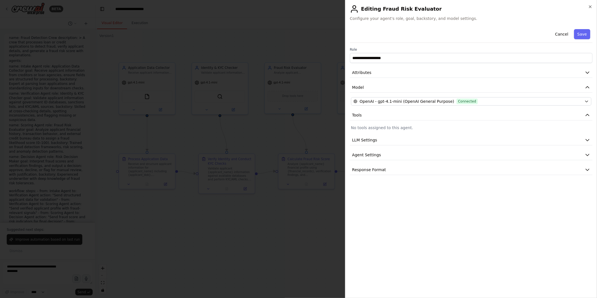
click at [266, 265] on div at bounding box center [298, 149] width 597 height 298
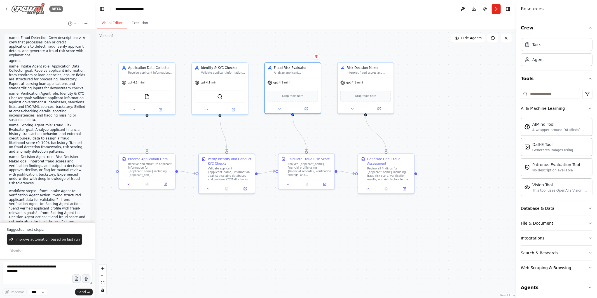
click at [7, 11] on icon at bounding box center [6, 9] width 4 height 4
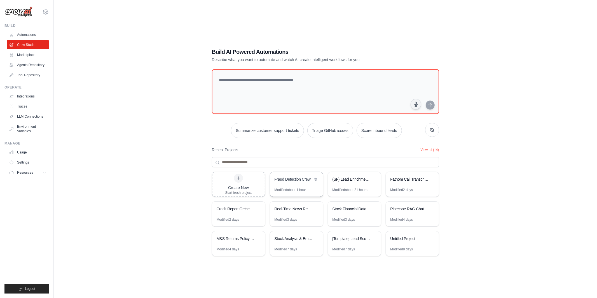
click at [289, 180] on div "Fraud Detection Crew" at bounding box center [293, 179] width 38 height 6
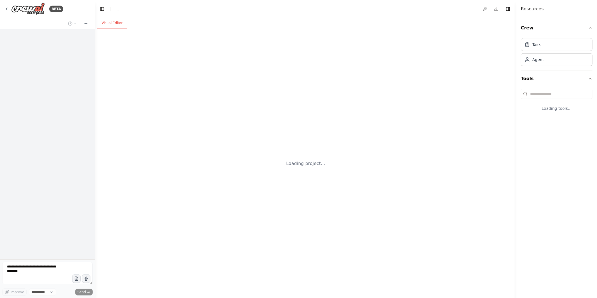
select select "****"
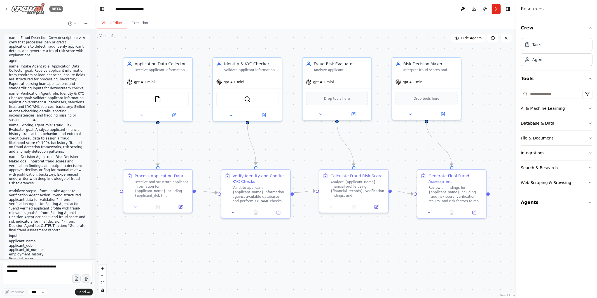
click at [7, 10] on icon at bounding box center [6, 9] width 4 height 4
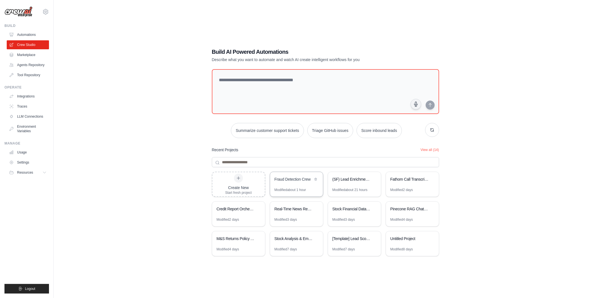
click at [300, 183] on div "Fraud Detection Crew" at bounding box center [296, 180] width 53 height 16
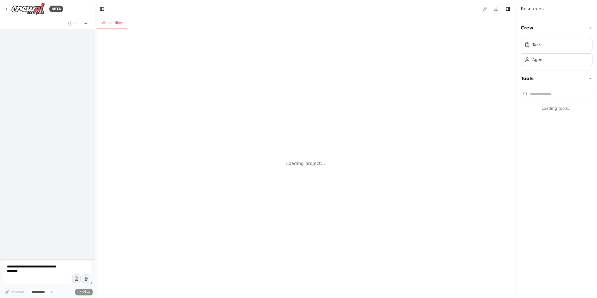
select select "****"
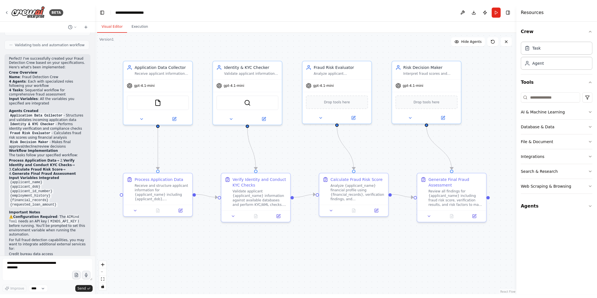
scroll to position [468, 0]
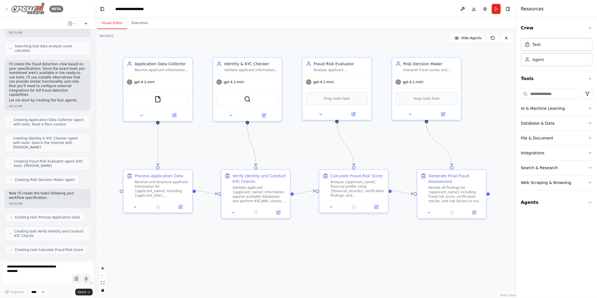
click at [6, 9] on icon at bounding box center [6, 9] width 4 height 4
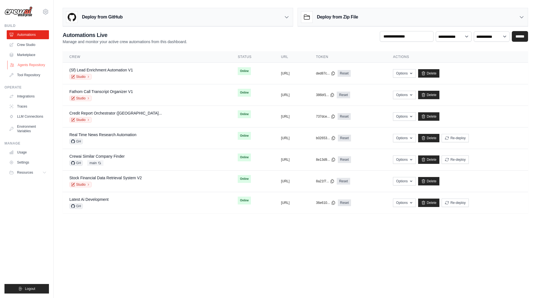
click at [31, 62] on link "Agents Repository" at bounding box center [28, 64] width 42 height 9
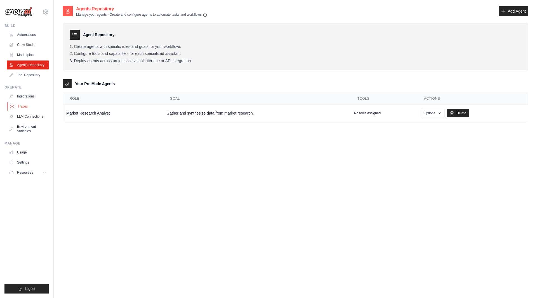
click at [28, 104] on link "Traces" at bounding box center [28, 106] width 42 height 9
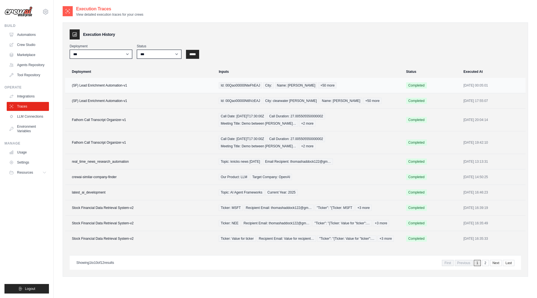
click at [129, 85] on td "(SF) Lead Enrichment Automation-v1" at bounding box center [140, 85] width 150 height 15
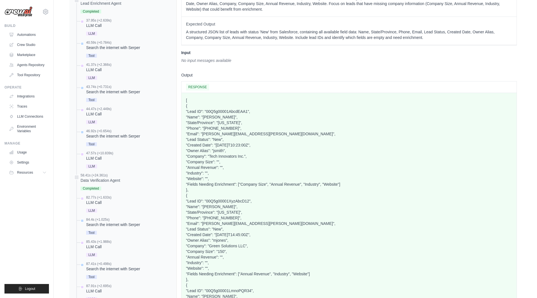
scroll to position [845, 0]
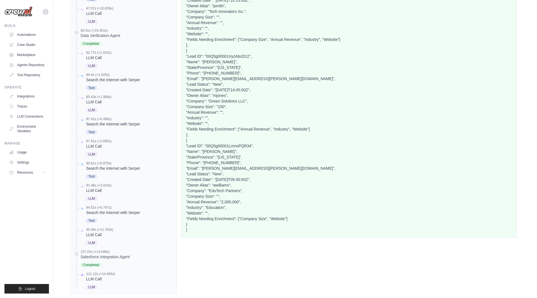
click at [107, 283] on div "LLM" at bounding box center [100, 287] width 29 height 8
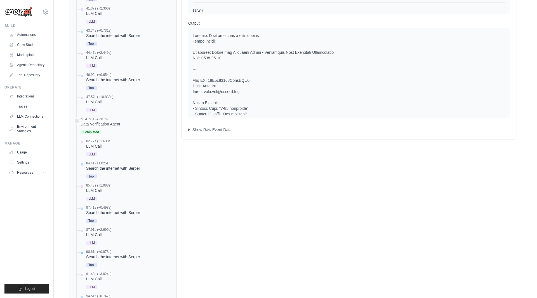
scroll to position [753, 0]
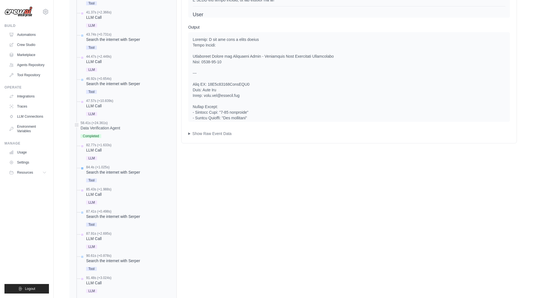
click at [113, 169] on div "Search the internet with Serper" at bounding box center [113, 172] width 54 height 6
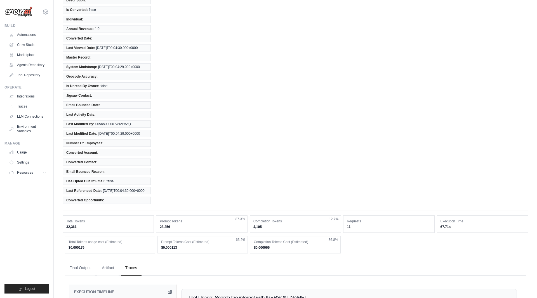
scroll to position [353, 0]
click at [87, 261] on button "Final Output" at bounding box center [80, 268] width 30 height 15
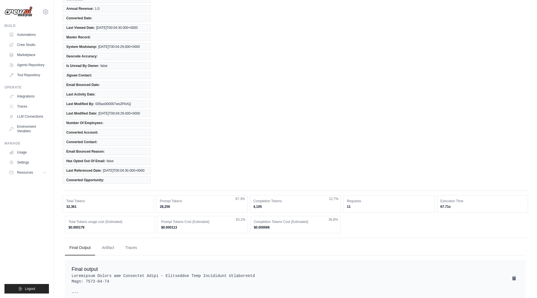
scroll to position [375, 0]
click at [31, 155] on link "Usage" at bounding box center [28, 152] width 42 height 9
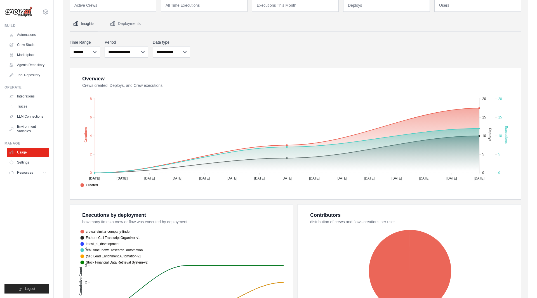
scroll to position [39, 0]
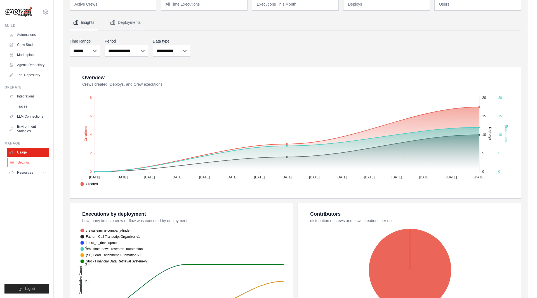
click at [28, 162] on link "Settings" at bounding box center [28, 162] width 42 height 9
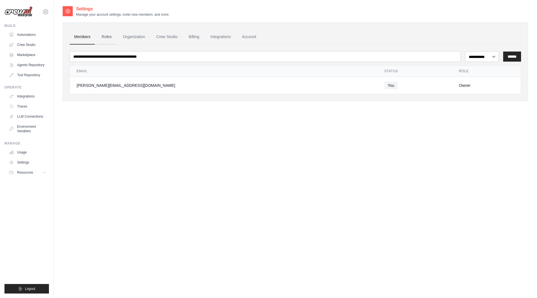
click at [107, 34] on link "Roles" at bounding box center [106, 36] width 19 height 15
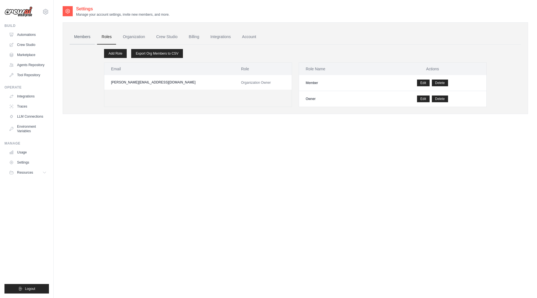
click at [87, 36] on link "Members" at bounding box center [82, 36] width 25 height 15
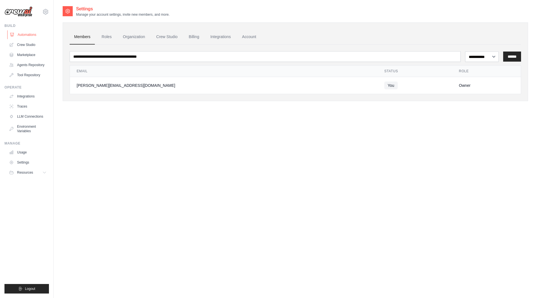
click at [33, 35] on link "Automations" at bounding box center [28, 34] width 42 height 9
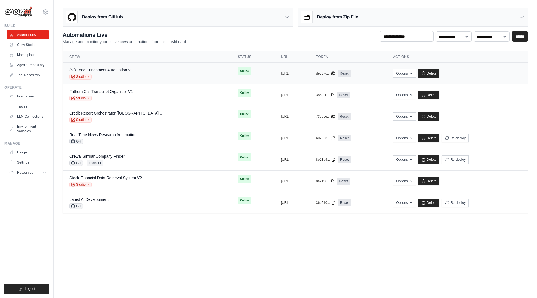
click at [109, 74] on div "Studio" at bounding box center [101, 77] width 64 height 6
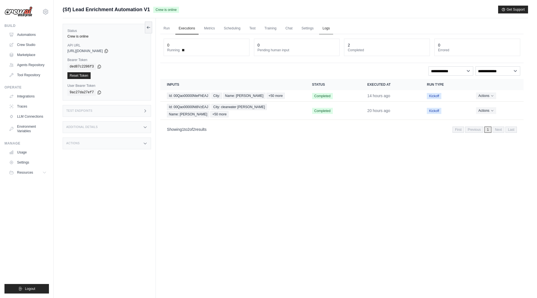
click at [329, 28] on link "Logs" at bounding box center [326, 29] width 14 height 12
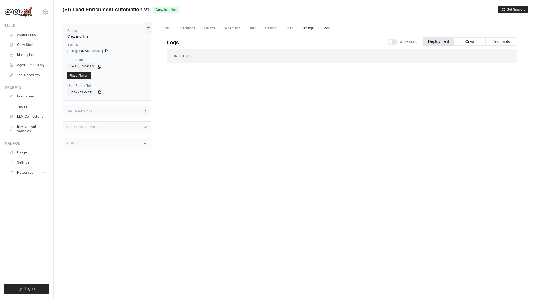
click at [308, 27] on link "Settings" at bounding box center [307, 29] width 19 height 12
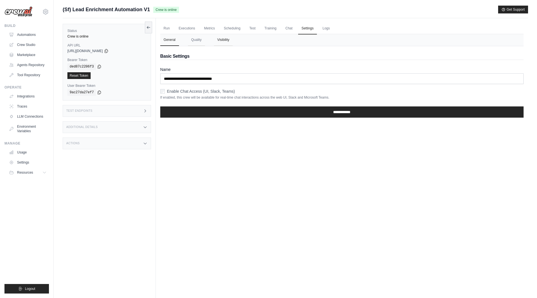
click at [222, 38] on button "Visibility" at bounding box center [223, 40] width 19 height 12
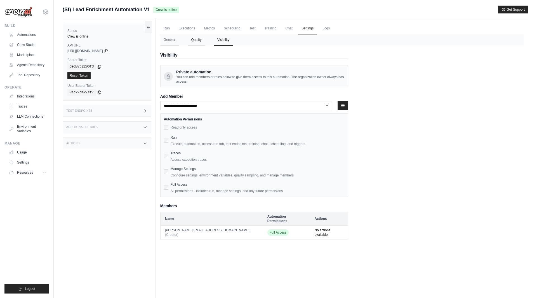
click at [198, 41] on button "Quality" at bounding box center [196, 40] width 17 height 12
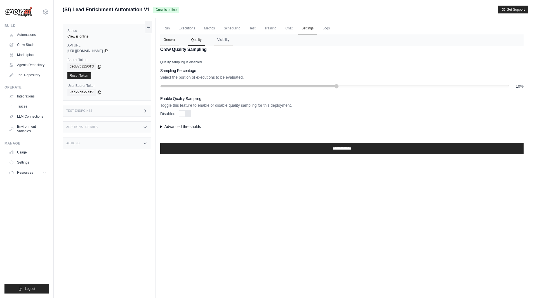
click at [170, 41] on button "General" at bounding box center [169, 40] width 19 height 12
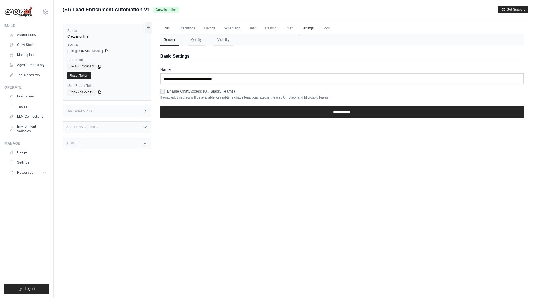
click at [167, 27] on link "Run" at bounding box center [166, 29] width 13 height 12
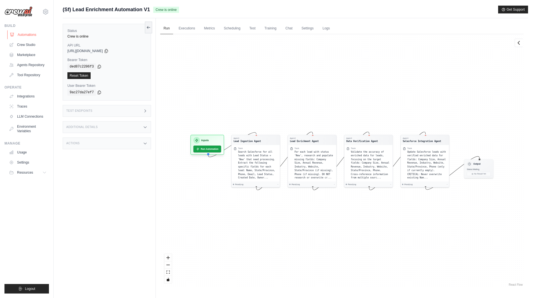
click at [34, 33] on link "Automations" at bounding box center [28, 34] width 42 height 9
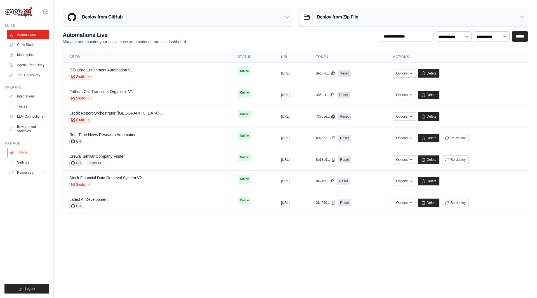
click at [16, 153] on link "Usage" at bounding box center [28, 152] width 42 height 9
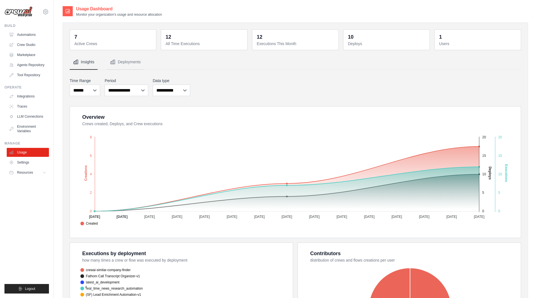
click at [109, 45] on dt "Active Crews" at bounding box center [113, 44] width 78 height 6
click at [133, 60] on button "Deployments" at bounding box center [125, 62] width 37 height 15
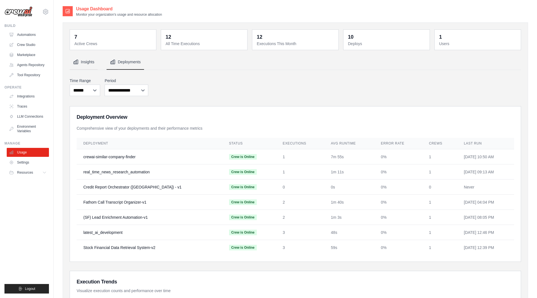
click at [90, 62] on button "Insights" at bounding box center [84, 62] width 28 height 15
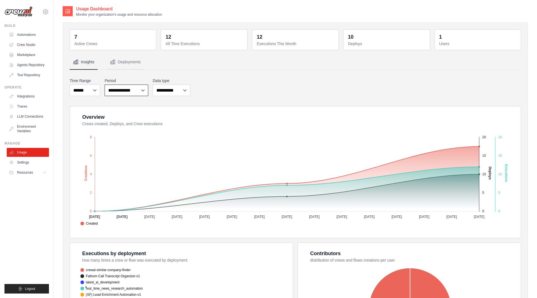
click at [130, 89] on select "**********" at bounding box center [127, 89] width 44 height 11
click at [105, 84] on select "**********" at bounding box center [127, 89] width 44 height 11
click at [90, 90] on select "***** ****** *******" at bounding box center [85, 89] width 30 height 11
select select "***"
click at [70, 84] on select "***** ****** *******" at bounding box center [85, 89] width 30 height 11
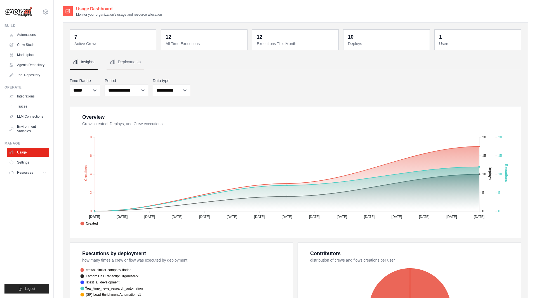
click at [96, 37] on dd "7" at bounding box center [113, 37] width 78 height 8
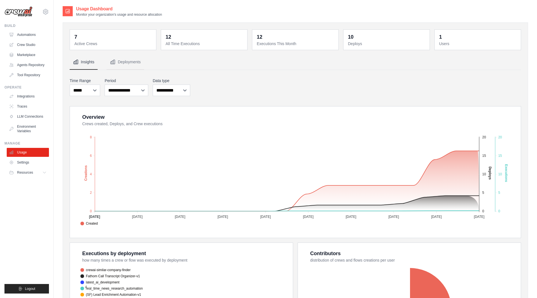
click at [83, 38] on dd "7" at bounding box center [113, 37] width 78 height 8
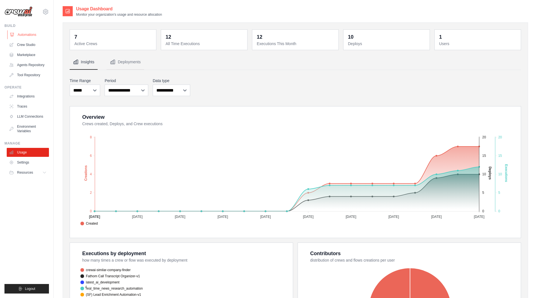
click at [35, 34] on link "Automations" at bounding box center [28, 34] width 42 height 9
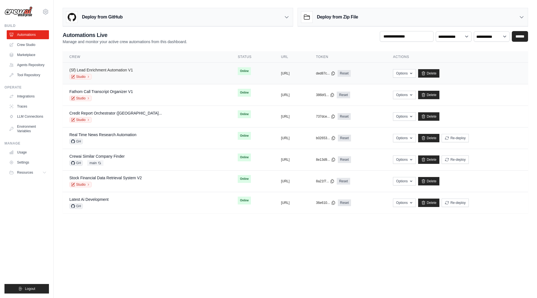
click at [100, 71] on link "(Sf) Lead Enrichment Automation V1" at bounding box center [101, 70] width 64 height 4
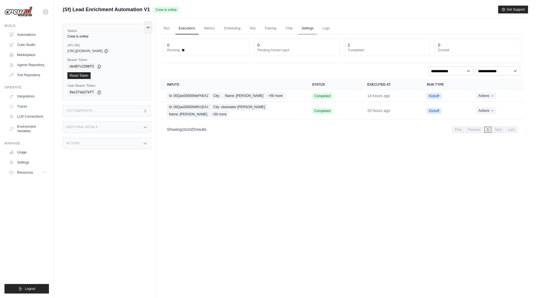
click at [306, 27] on link "Settings" at bounding box center [307, 29] width 19 height 12
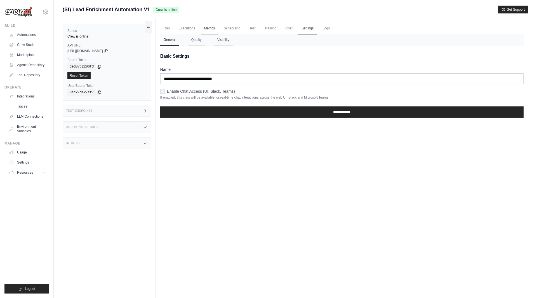
click at [206, 26] on link "Metrics" at bounding box center [210, 29] width 18 height 12
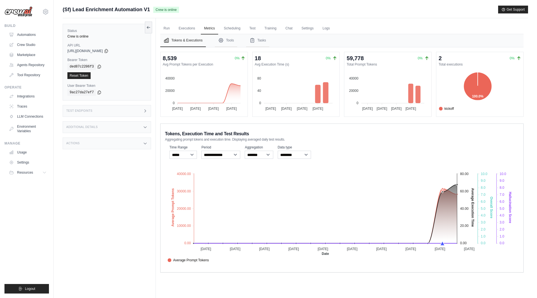
drag, startPoint x: 64, startPoint y: 8, endPoint x: 149, endPoint y: 12, distance: 85.7
click at [149, 12] on span "(Sf) Lead Enrichment Automation V1" at bounding box center [106, 10] width 87 height 8
click at [118, 211] on div "Status Crew is online API URL copied https://sf-lead-enrichment-automation-v1-0…" at bounding box center [109, 167] width 93 height 298
drag, startPoint x: 71, startPoint y: 10, endPoint x: 61, endPoint y: 10, distance: 10.1
click at [61, 10] on div "Submit a support request Describe your issue or question * Please be specific a…" at bounding box center [295, 161] width 483 height 310
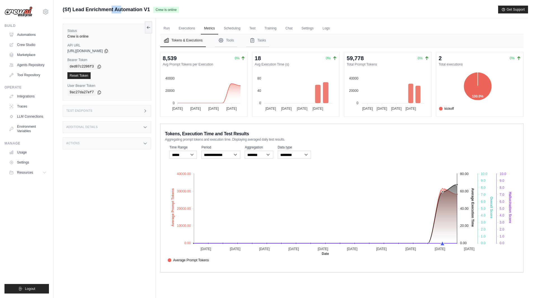
drag, startPoint x: 438, startPoint y: 57, endPoint x: 467, endPoint y: 64, distance: 30.3
click at [467, 64] on div "2 0% Total executions kickoff 100.0% kickoff: 2" at bounding box center [479, 84] width 87 height 64
click at [465, 42] on nav "Tokens & Executions Tools Tasks" at bounding box center [341, 40] width 363 height 13
drag, startPoint x: 438, startPoint y: 59, endPoint x: 459, endPoint y: 63, distance: 20.6
click at [459, 63] on div "2 0% Total executions kickoff 100.0% kickoff: 2" at bounding box center [479, 84] width 87 height 64
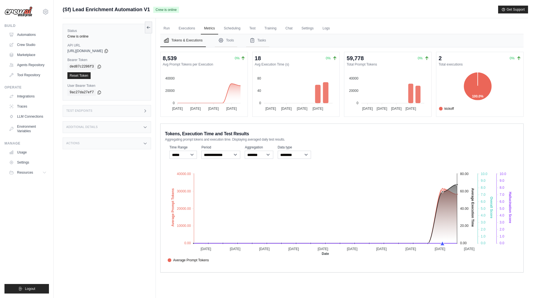
click at [459, 63] on dt "Total executions" at bounding box center [480, 64] width 83 height 4
drag, startPoint x: 439, startPoint y: 64, endPoint x: 463, endPoint y: 65, distance: 23.8
click at [463, 64] on dt "Total executions" at bounding box center [480, 64] width 83 height 4
click at [440, 64] on dt "Total executions" at bounding box center [480, 64] width 83 height 4
drag, startPoint x: 439, startPoint y: 57, endPoint x: 463, endPoint y: 64, distance: 25.1
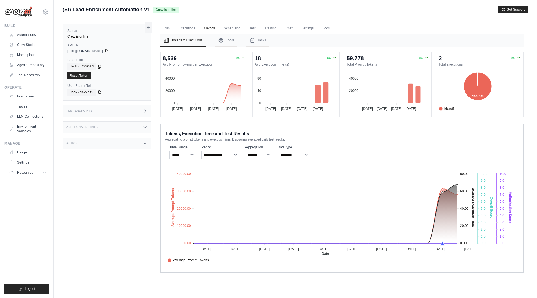
click at [463, 64] on div "2 0% Total executions kickoff 100.0% kickoff: 2" at bounding box center [480, 84] width 83 height 60
click at [462, 44] on nav "Tokens & Executions Tools Tasks" at bounding box center [341, 40] width 363 height 13
drag, startPoint x: 346, startPoint y: 62, endPoint x: 379, endPoint y: 63, distance: 32.7
click at [379, 63] on div "59,778 0% Total Prompt Tokens 40000 40000 20000 20000 0 0 12 Sep 12 Sep 14 Sep …" at bounding box center [387, 84] width 87 height 64
drag, startPoint x: 170, startPoint y: 62, endPoint x: 231, endPoint y: 67, distance: 61.7
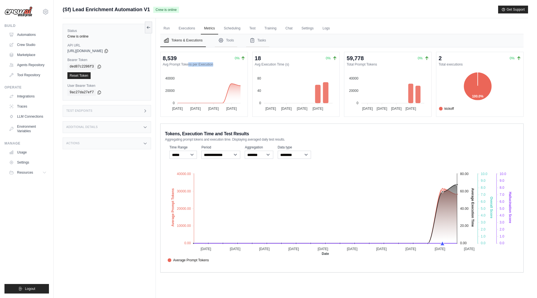
click at [231, 67] on div "8,539 0% Avg Prompt Tokens per Execution 40000 40000 20000 20000 0 0 12 Sep 12 …" at bounding box center [204, 84] width 87 height 64
click at [429, 39] on nav "Tokens & Executions Tools Tasks" at bounding box center [341, 40] width 363 height 13
drag, startPoint x: 466, startPoint y: 65, endPoint x: 437, endPoint y: 64, distance: 29.4
click at [437, 64] on div "2 0% Total executions kickoff 100.0% kickoff: 2" at bounding box center [479, 84] width 87 height 64
click at [454, 63] on dt "Total executions" at bounding box center [480, 64] width 83 height 4
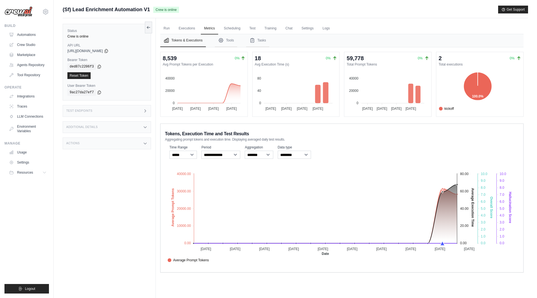
click at [454, 63] on dt "Total executions" at bounding box center [480, 64] width 83 height 4
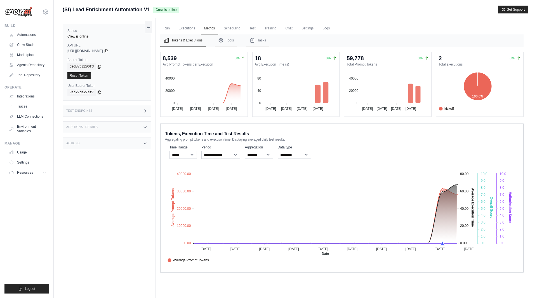
click at [100, 196] on div "Status Crew is online API URL copied https://sf-lead-enrichment-automation-v1-0…" at bounding box center [109, 167] width 93 height 298
drag, startPoint x: 458, startPoint y: 61, endPoint x: 442, endPoint y: 63, distance: 16.6
click at [442, 63] on dt "Total executions" at bounding box center [480, 64] width 83 height 4
drag, startPoint x: 438, startPoint y: 64, endPoint x: 467, endPoint y: 64, distance: 28.5
click at [467, 65] on div "2 0% Total executions kickoff 100.0% kickoff: 2" at bounding box center [479, 84] width 87 height 64
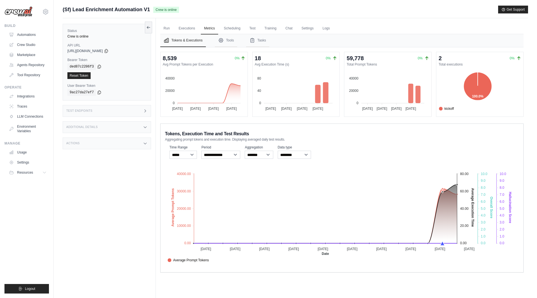
click at [458, 63] on dt "Total executions" at bounding box center [480, 64] width 83 height 4
drag, startPoint x: 439, startPoint y: 64, endPoint x: 463, endPoint y: 64, distance: 24.1
click at [463, 64] on dt "Total executions" at bounding box center [480, 64] width 83 height 4
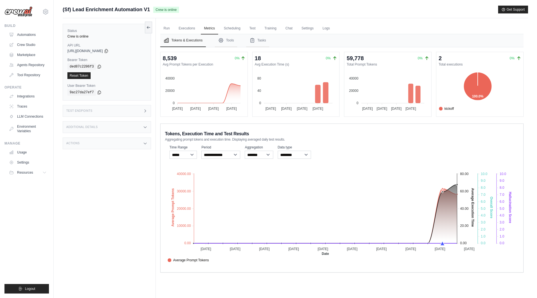
drag, startPoint x: 436, startPoint y: 64, endPoint x: 480, endPoint y: 64, distance: 43.1
click at [480, 64] on div "2 0% Total executions kickoff 100.0% kickoff: 2" at bounding box center [479, 84] width 87 height 64
click at [468, 41] on nav "Tokens & Executions Tools Tasks" at bounding box center [341, 40] width 363 height 13
click at [140, 169] on div "Status Crew is online API URL copied https://sf-lead-enrichment-automation-v1-0…" at bounding box center [109, 167] width 93 height 298
click at [133, 155] on div "Status Crew is online API URL copied https://sf-lead-enrichment-automation-v1-0…" at bounding box center [109, 167] width 93 height 298
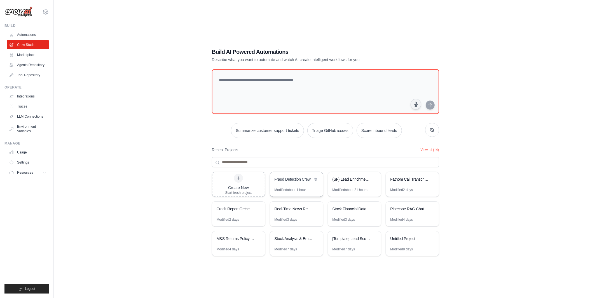
click at [304, 181] on div "Fraud Detection Crew" at bounding box center [293, 179] width 38 height 6
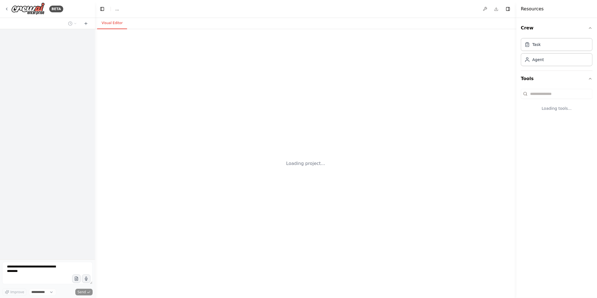
select select "****"
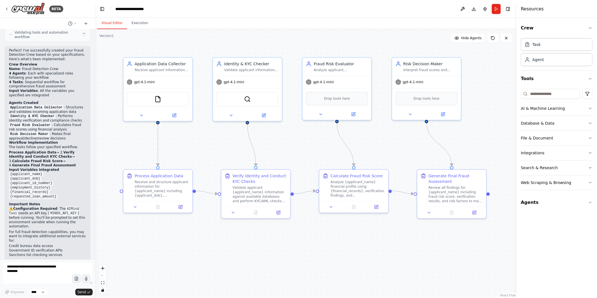
scroll to position [751, 0]
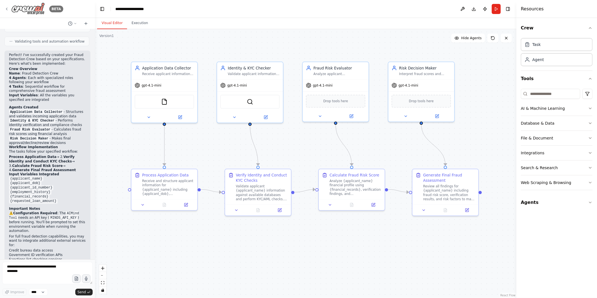
click at [5, 8] on icon at bounding box center [6, 9] width 4 height 4
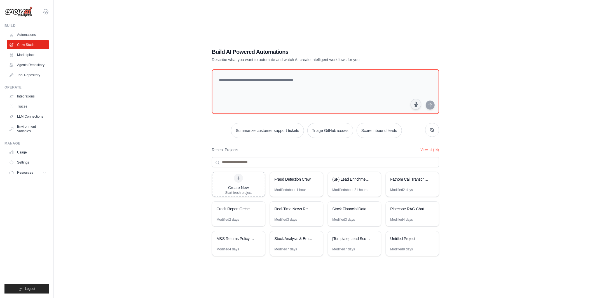
click at [45, 13] on icon at bounding box center [46, 12] width 2 height 2
click at [45, 12] on icon at bounding box center [45, 11] width 7 height 7
click at [125, 118] on div "Build AI Powered Automations Describe what you want to automate and watch AI cr…" at bounding box center [325, 155] width 525 height 298
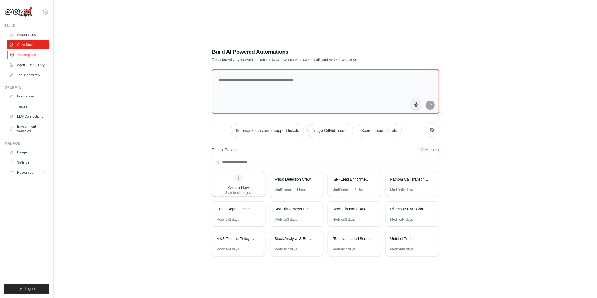
click at [21, 55] on link "Marketplace" at bounding box center [28, 54] width 42 height 9
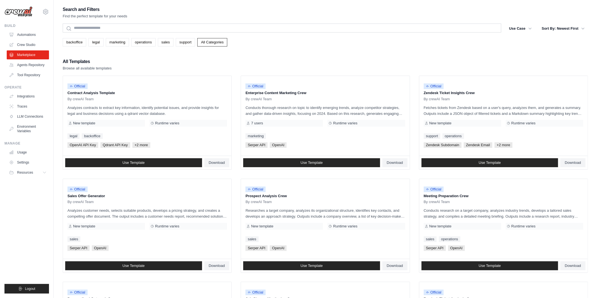
click at [0, 24] on html "[PERSON_NAME][EMAIL_ADDRESS][DOMAIN_NAME] MP@Crew [GEOGRAPHIC_DATA] TH@Crew" at bounding box center [298, 259] width 597 height 518
